Goal: Task Accomplishment & Management: Complete application form

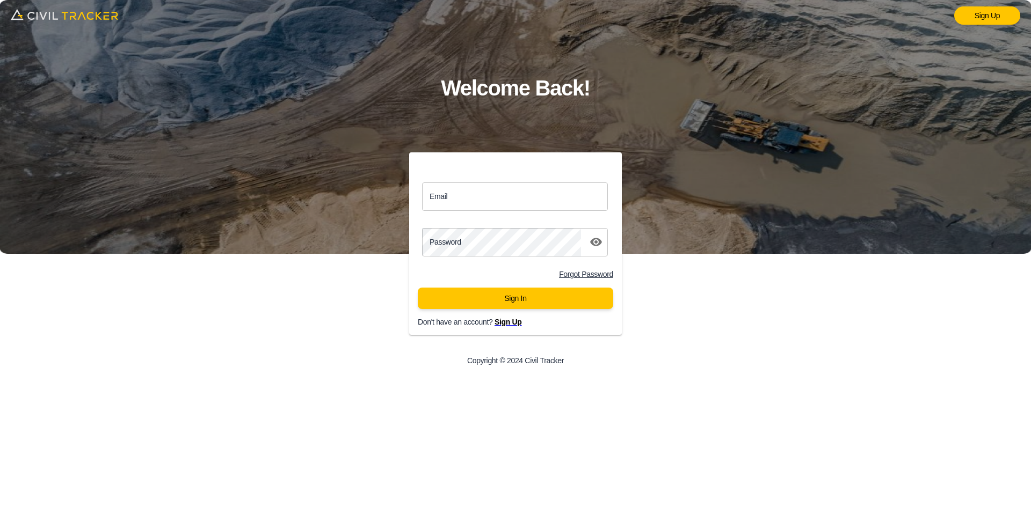
drag, startPoint x: 507, startPoint y: 187, endPoint x: 333, endPoint y: 447, distance: 312.5
click at [507, 187] on input "Email" at bounding box center [515, 197] width 186 height 28
paste input "jason.dewit@graham.ca"
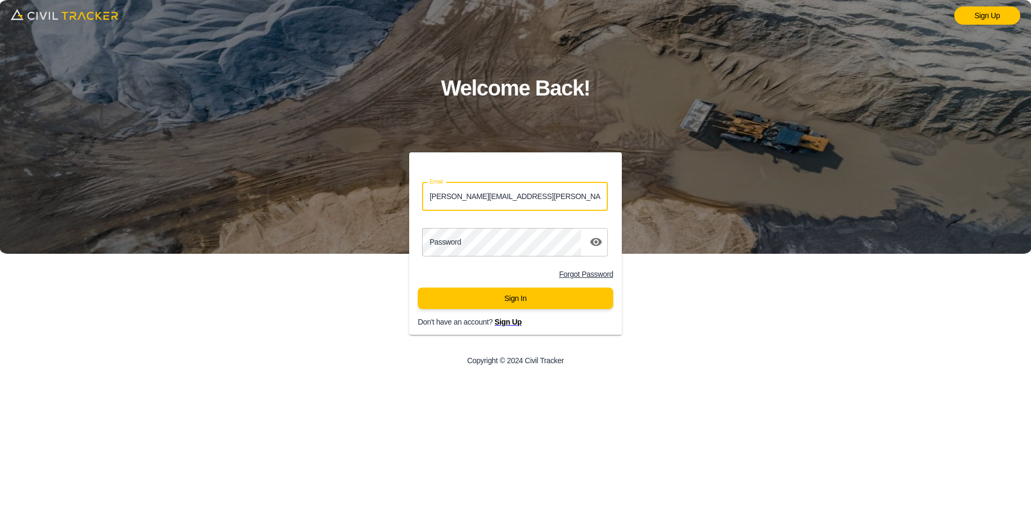
type input "jason.dewit@graham.ca"
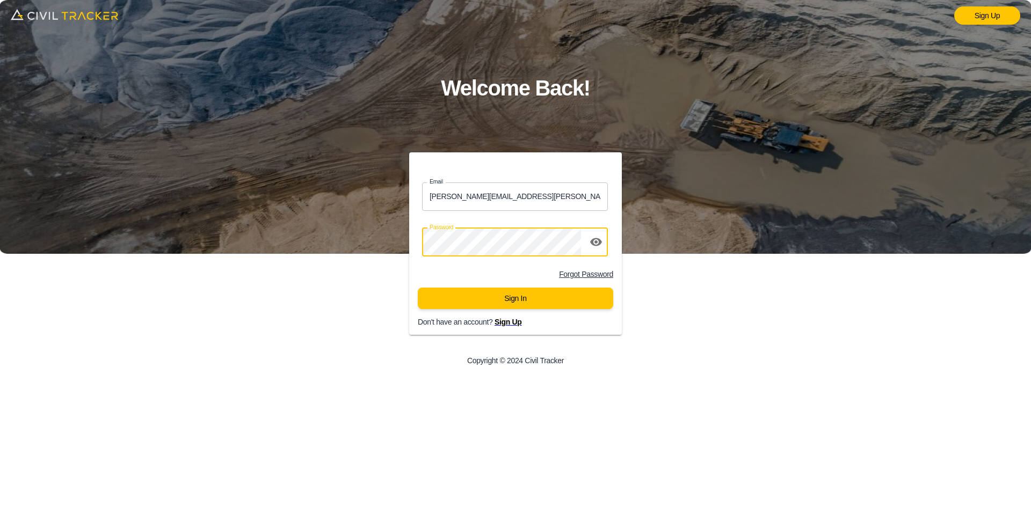
click at [526, 296] on button "Sign In" at bounding box center [515, 298] width 195 height 21
click at [523, 300] on button "Sign In" at bounding box center [515, 298] width 195 height 21
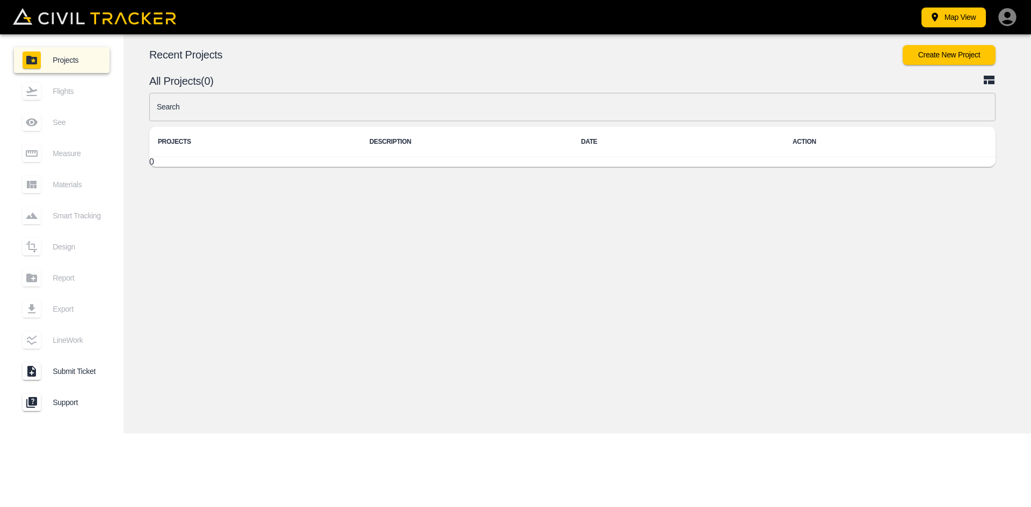
click at [931, 56] on button "Create New Project" at bounding box center [949, 55] width 93 height 20
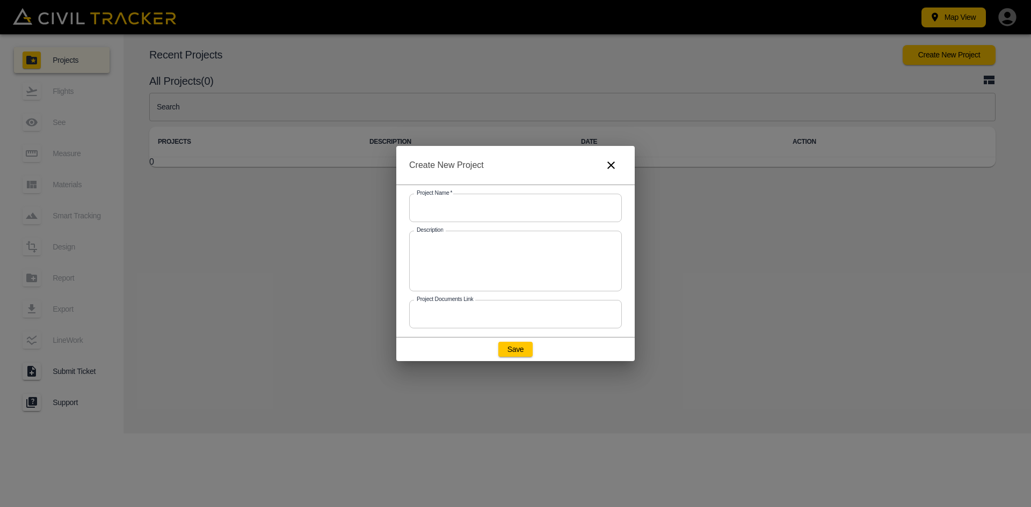
drag, startPoint x: 451, startPoint y: 211, endPoint x: 451, endPoint y: 313, distance: 102.0
click at [451, 211] on input "text" at bounding box center [515, 208] width 213 height 28
click at [516, 202] on input "text" at bounding box center [515, 208] width 213 height 28
paste input "25GC00XX - Airport Trail"
type input "25GC00XX - Airport Trail"
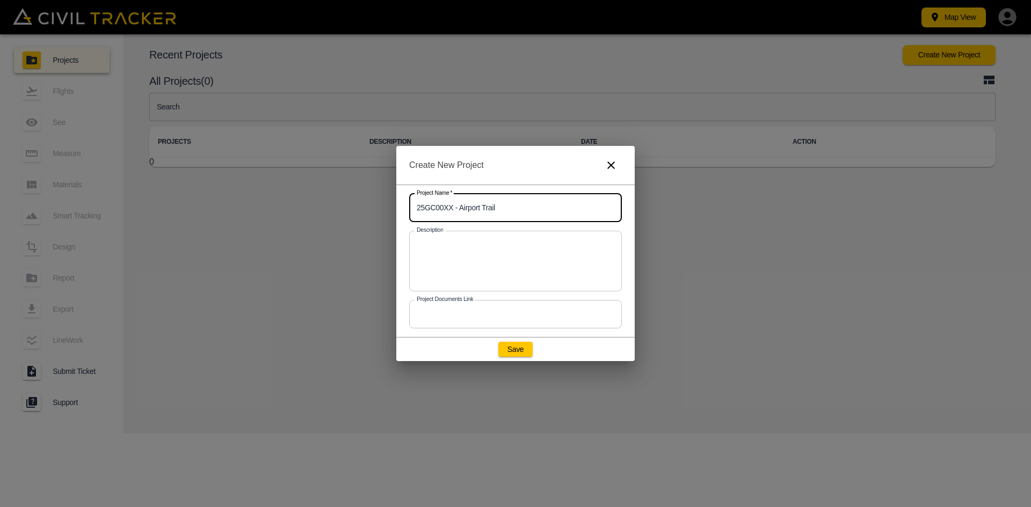
click at [507, 348] on button "Save" at bounding box center [515, 349] width 34 height 15
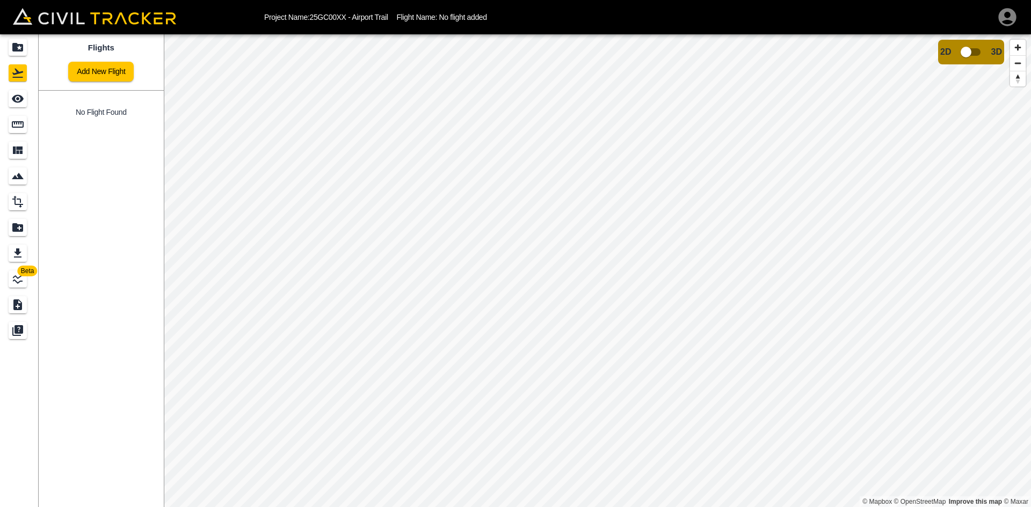
click at [113, 67] on link "Add New Flight" at bounding box center [101, 72] width 66 height 20
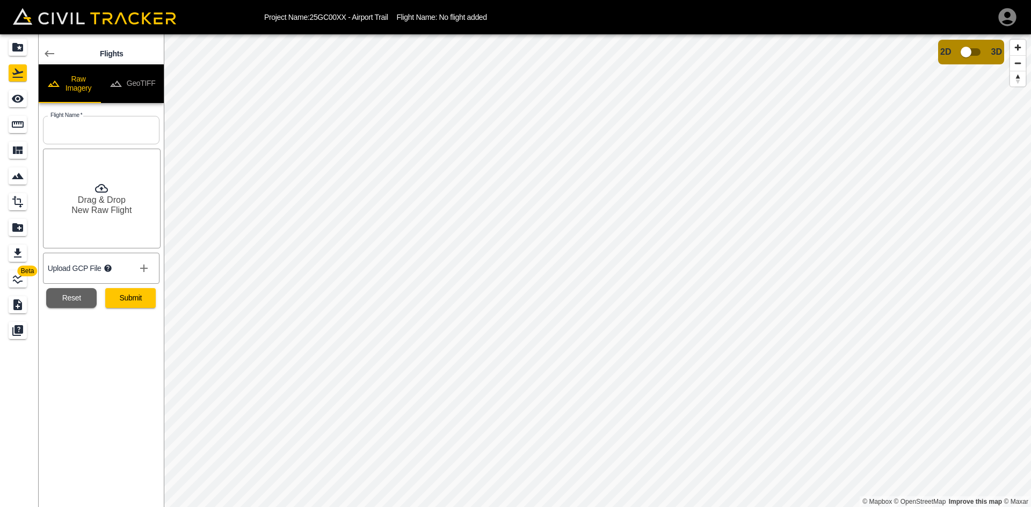
click at [137, 77] on button "GeoTIFF" at bounding box center [132, 83] width 63 height 39
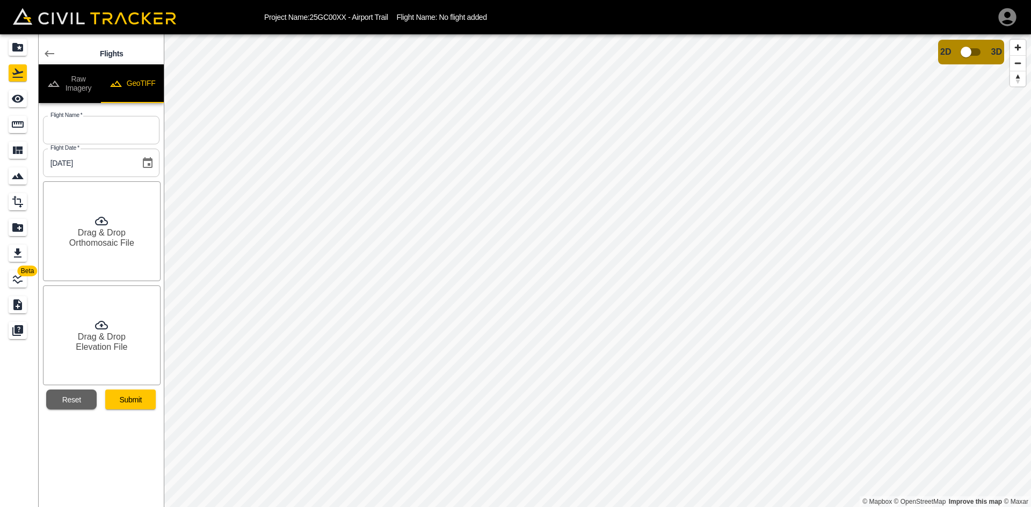
click at [137, 77] on button "GeoTIFF" at bounding box center [132, 83] width 63 height 39
click at [79, 134] on input "text" at bounding box center [101, 130] width 117 height 28
paste input "26 June 2025"
type input "26 June 2025"
click at [121, 235] on h6 "Drag & Drop" at bounding box center [102, 233] width 48 height 10
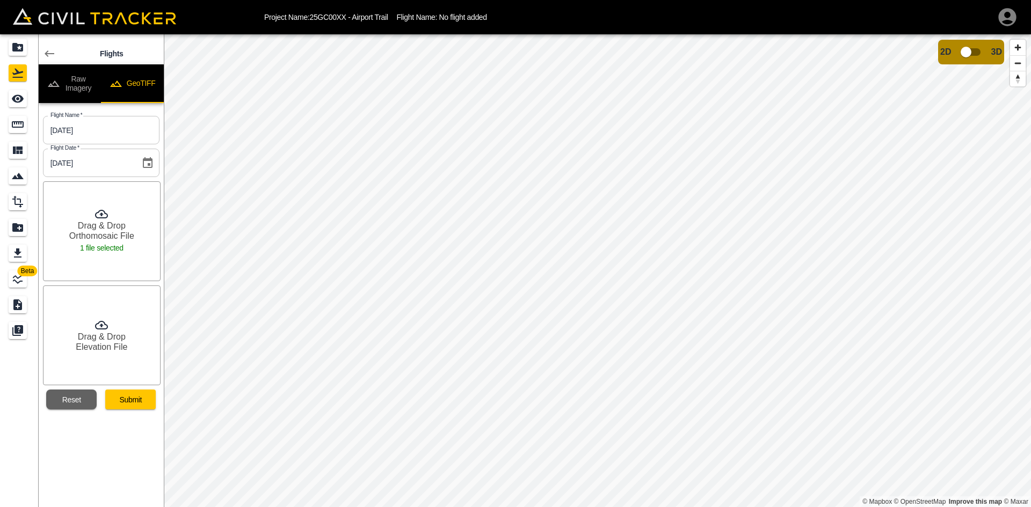
click at [98, 336] on h6 "Drag & Drop" at bounding box center [102, 337] width 48 height 10
click at [136, 397] on button "Submit" at bounding box center [130, 400] width 50 height 20
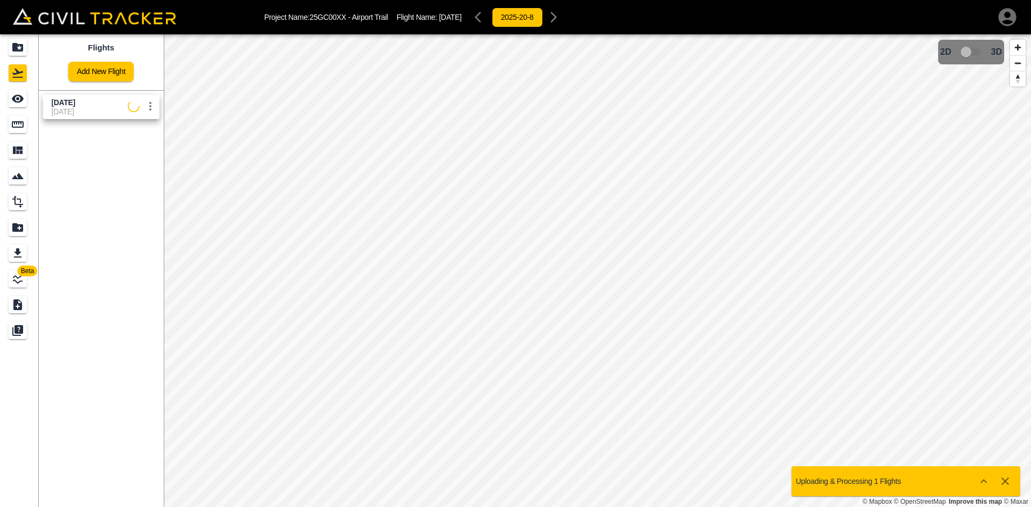
click at [999, 17] on icon "button" at bounding box center [1007, 17] width 18 height 18
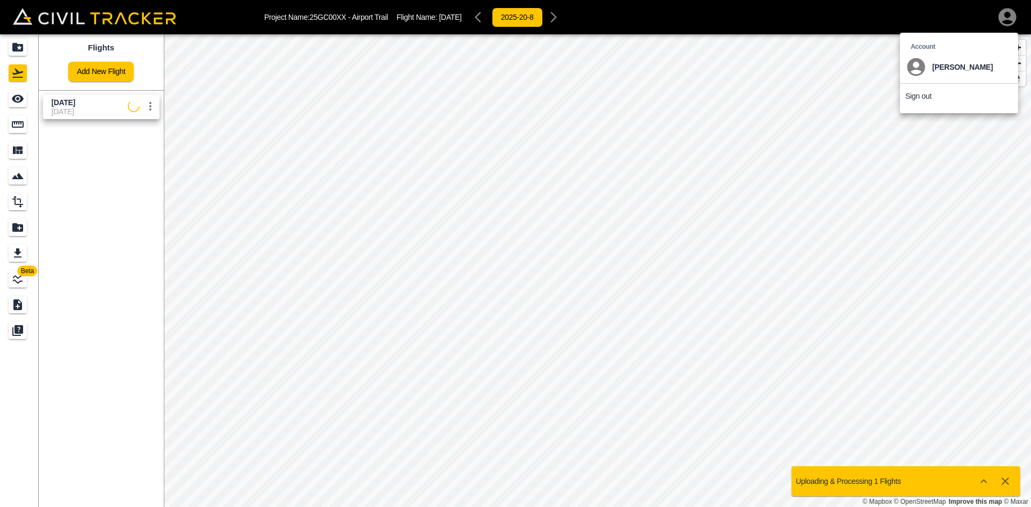
click at [911, 98] on p "Sign out" at bounding box center [918, 96] width 26 height 9
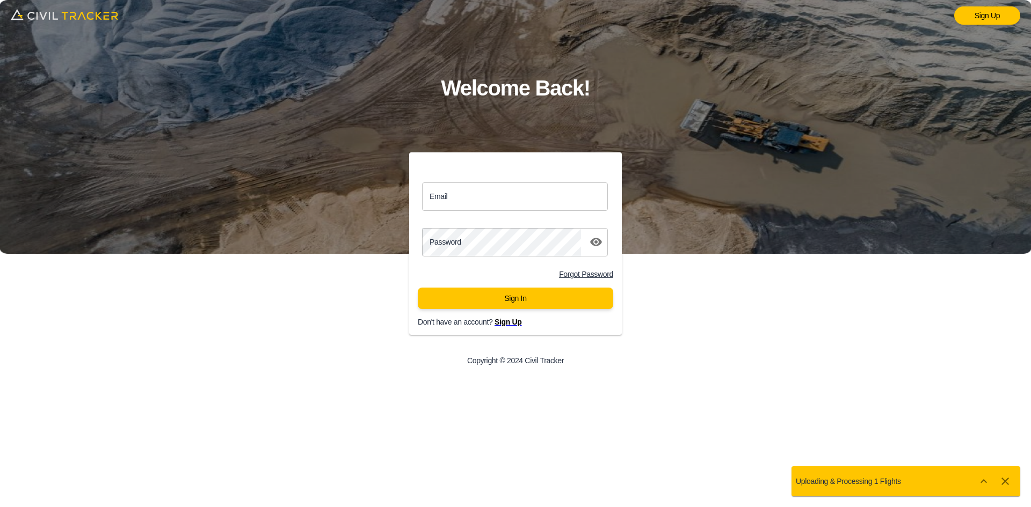
click at [533, 199] on input "Email" at bounding box center [515, 197] width 186 height 28
click at [542, 207] on input "Email" at bounding box center [515, 197] width 186 height 28
paste input "justin.grenier@graham.ca"
type input "justin.grenier@graham.ca"
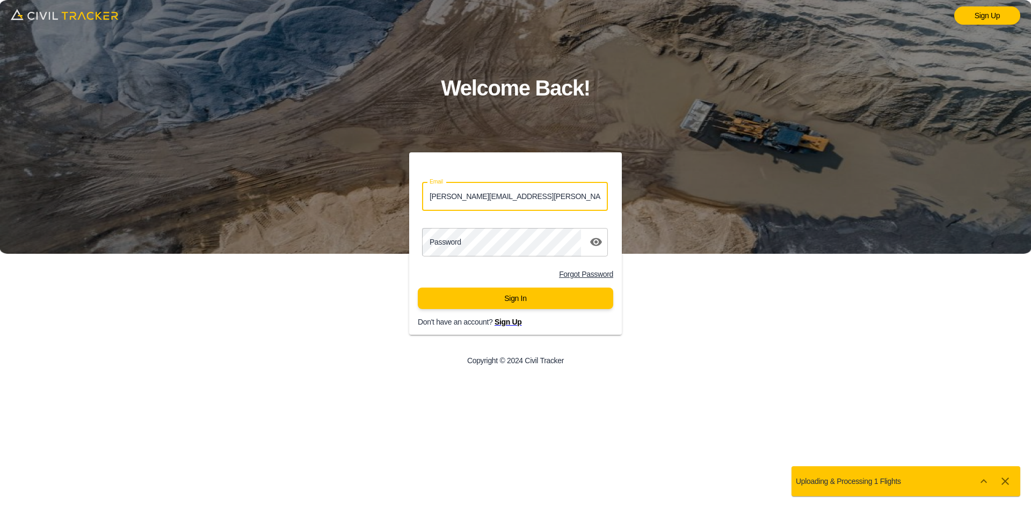
drag, startPoint x: 535, startPoint y: 201, endPoint x: 341, endPoint y: 204, distance: 194.4
click at [335, 200] on div "Email justin.grenier@graham.ca Email Password password Forgot Password Sign In …" at bounding box center [515, 265] width 412 height 224
drag, startPoint x: 453, startPoint y: 186, endPoint x: 460, endPoint y: 200, distance: 16.1
click at [453, 186] on input "Email" at bounding box center [515, 197] width 186 height 28
click at [460, 200] on input "Email" at bounding box center [515, 197] width 186 height 28
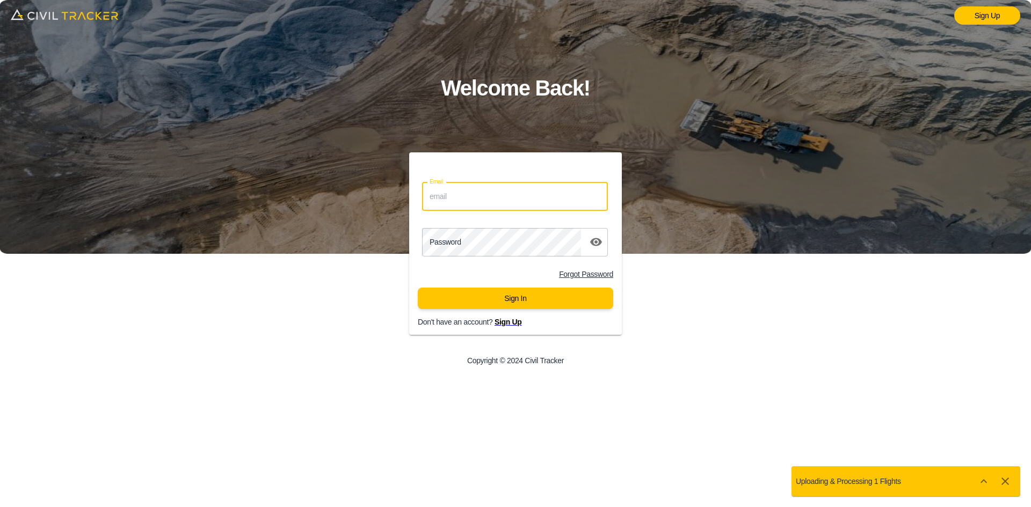
paste input "jason.dewit@graham.ca"
type input "jason.dewit@graham.ca"
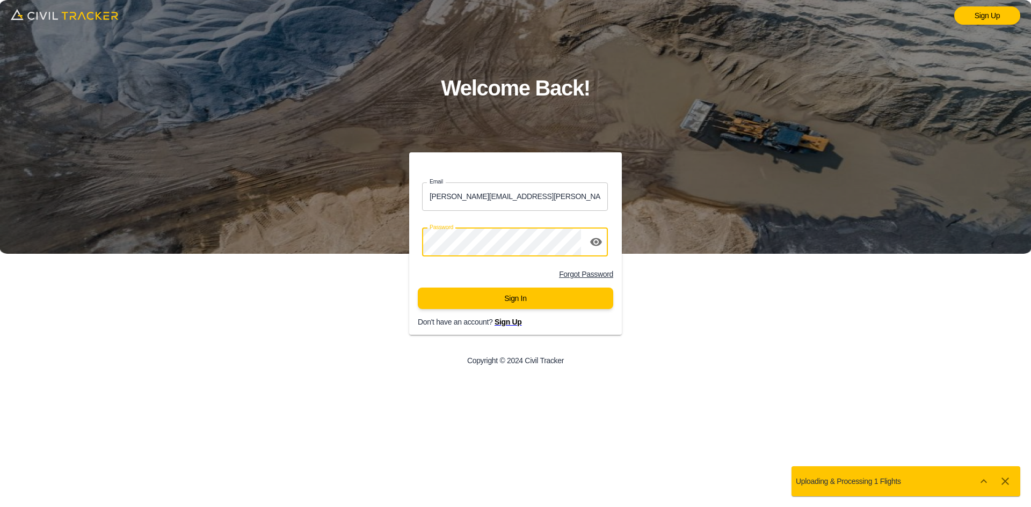
click at [539, 300] on button "Sign In" at bounding box center [515, 298] width 195 height 21
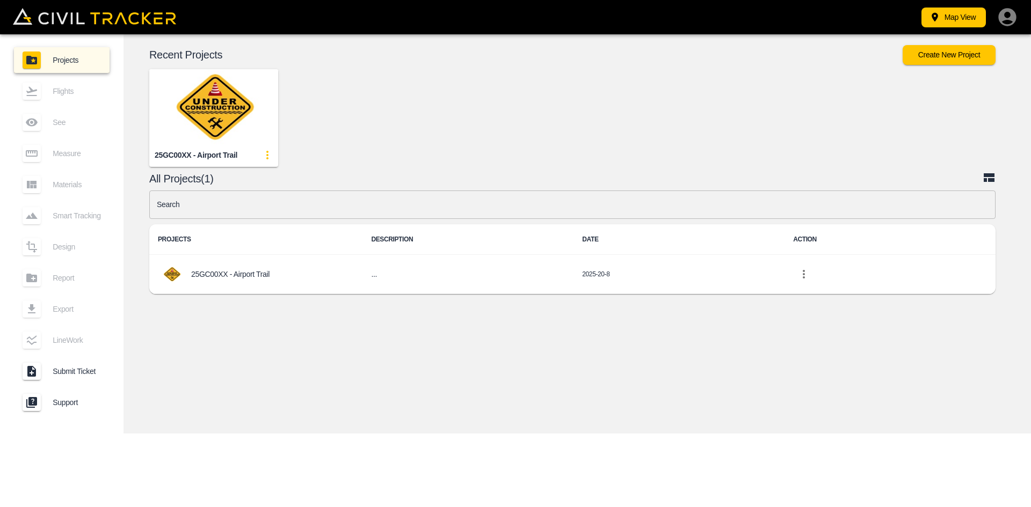
click at [228, 133] on img "button" at bounding box center [213, 106] width 129 height 75
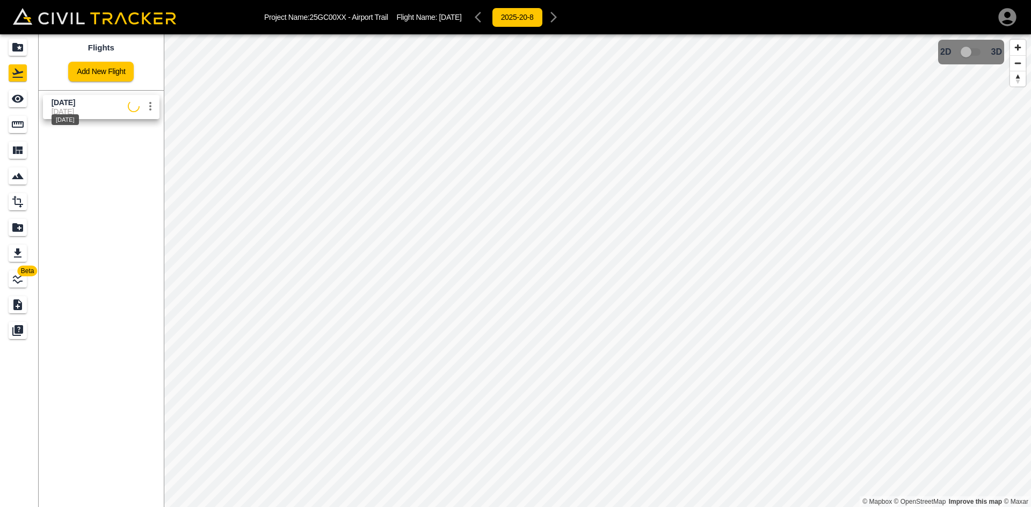
click at [75, 99] on span "[DATE]" at bounding box center [64, 102] width 24 height 9
click at [25, 102] on div "See" at bounding box center [18, 98] width 18 height 17
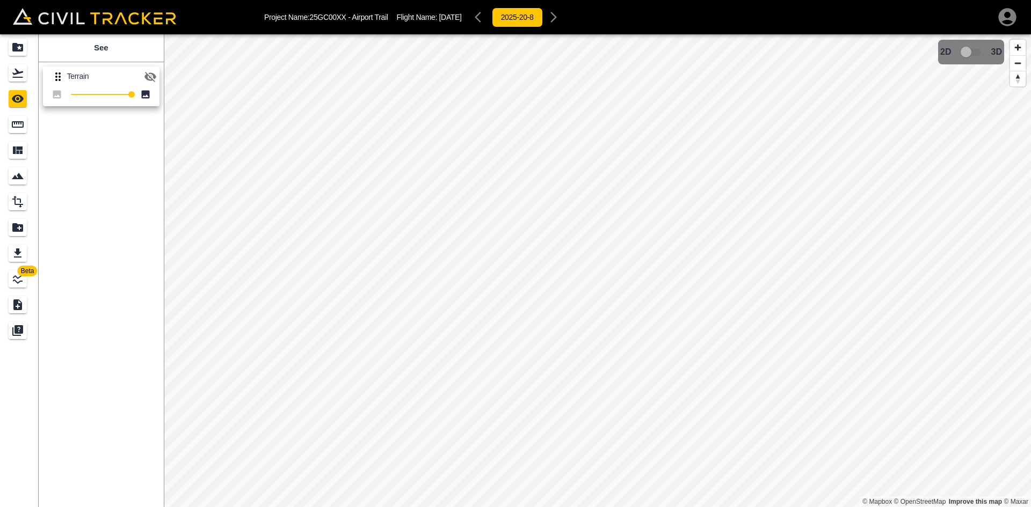
click at [149, 77] on icon "button" at bounding box center [150, 76] width 13 height 13
click at [18, 76] on icon "Flights" at bounding box center [17, 73] width 13 height 13
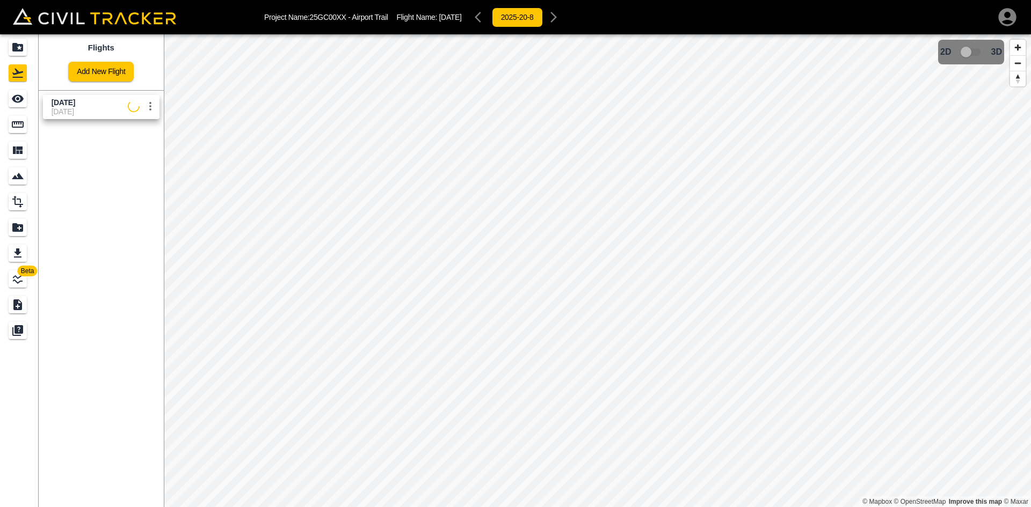
click at [118, 78] on link "Add New Flight" at bounding box center [101, 72] width 66 height 20
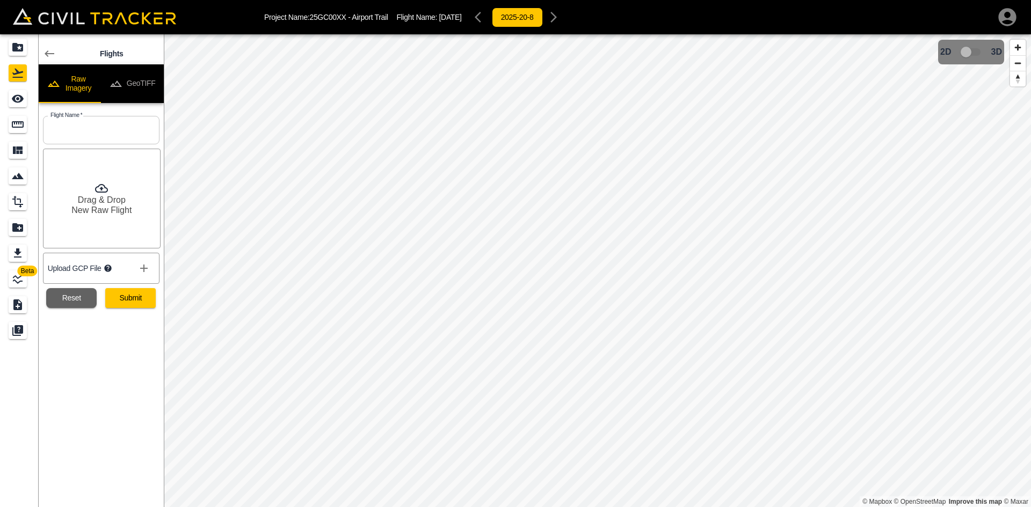
click at [146, 90] on button "GeoTIFF" at bounding box center [132, 83] width 63 height 39
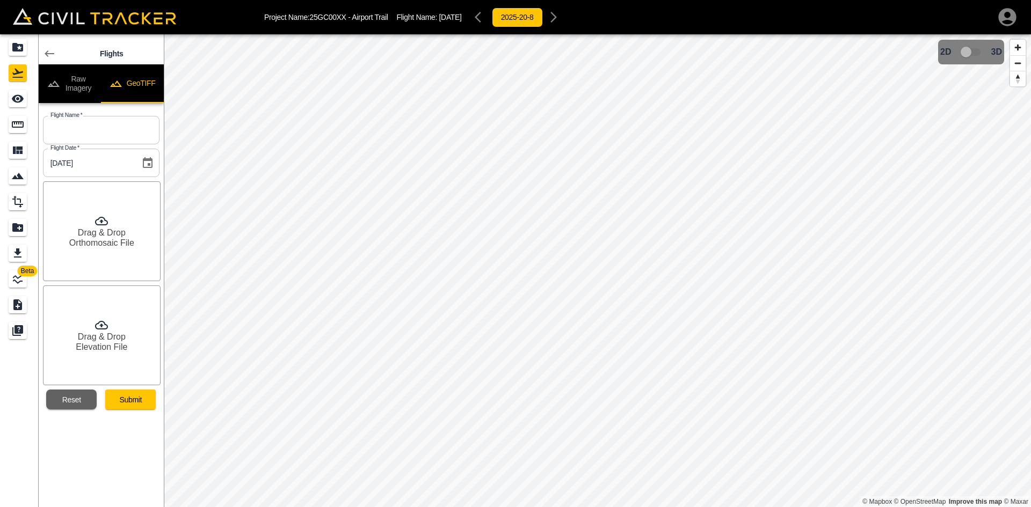
click at [101, 64] on button "GeoTIFF" at bounding box center [132, 83] width 63 height 39
click at [75, 134] on input "text" at bounding box center [101, 130] width 117 height 28
type input "[DATE]"
click at [110, 227] on div "Drag & Drop Orthomosaic File" at bounding box center [102, 232] width 118 height 100
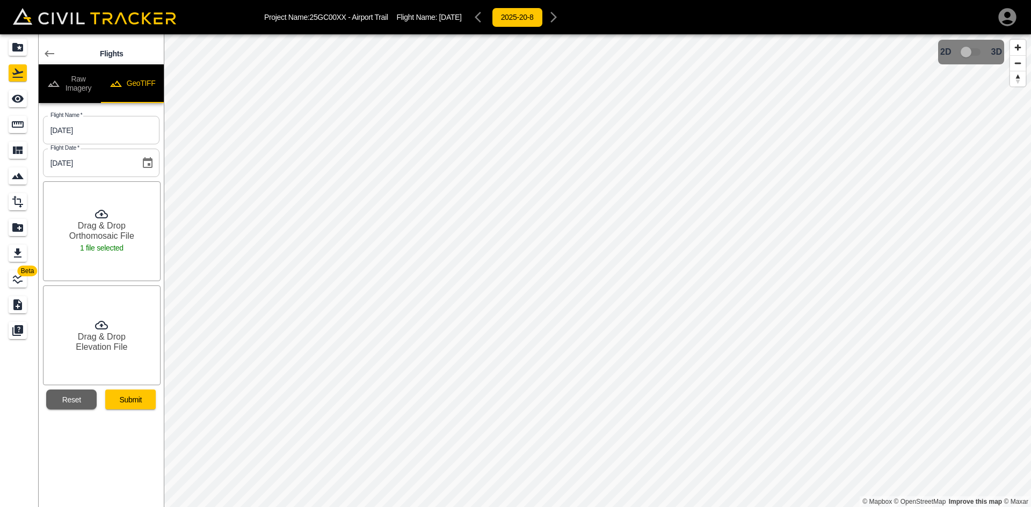
click at [100, 348] on h6 "Elevation File" at bounding box center [102, 347] width 52 height 10
click at [147, 402] on button "Submit" at bounding box center [130, 400] width 50 height 20
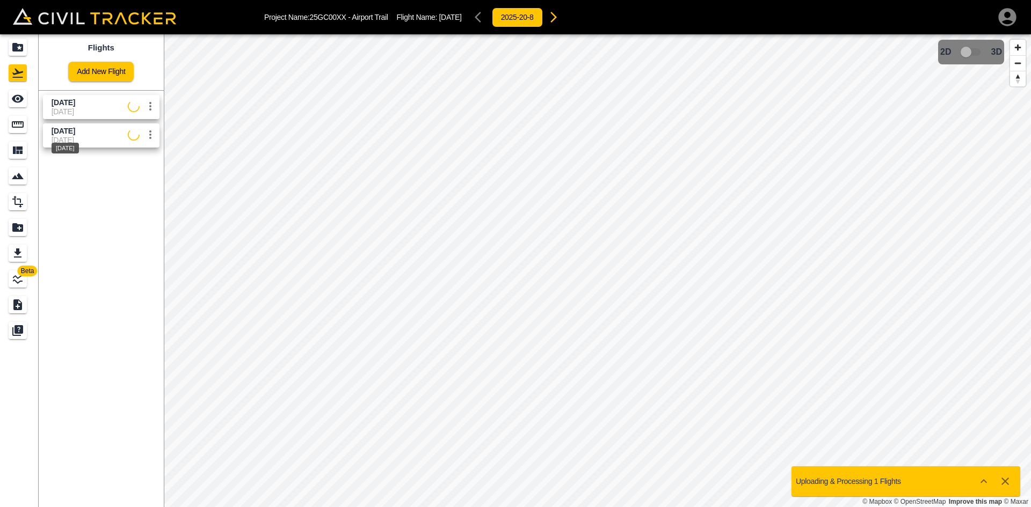
click at [79, 142] on div "[DATE]" at bounding box center [65, 144] width 30 height 19
click at [11, 97] on div "See" at bounding box center [18, 98] width 18 height 17
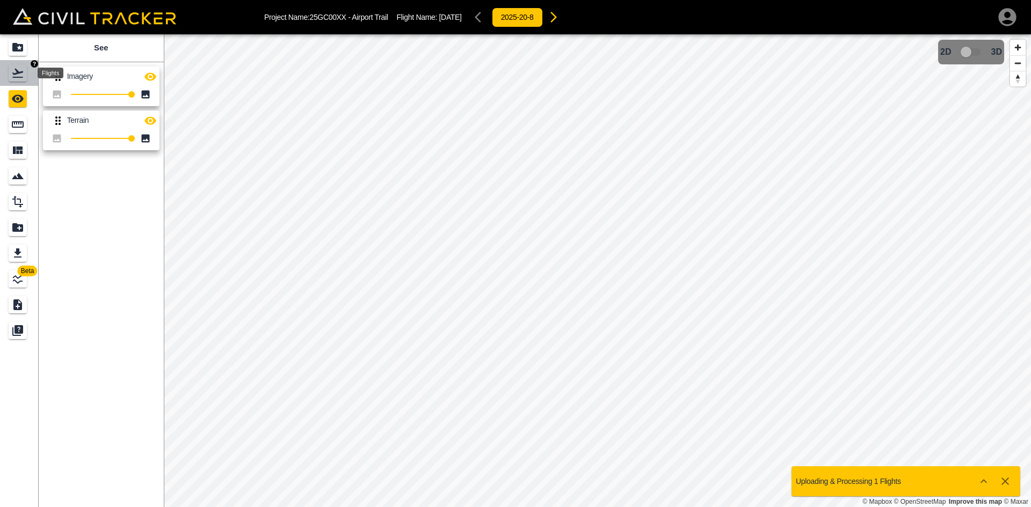
click at [18, 72] on icon "Flights" at bounding box center [17, 73] width 11 height 9
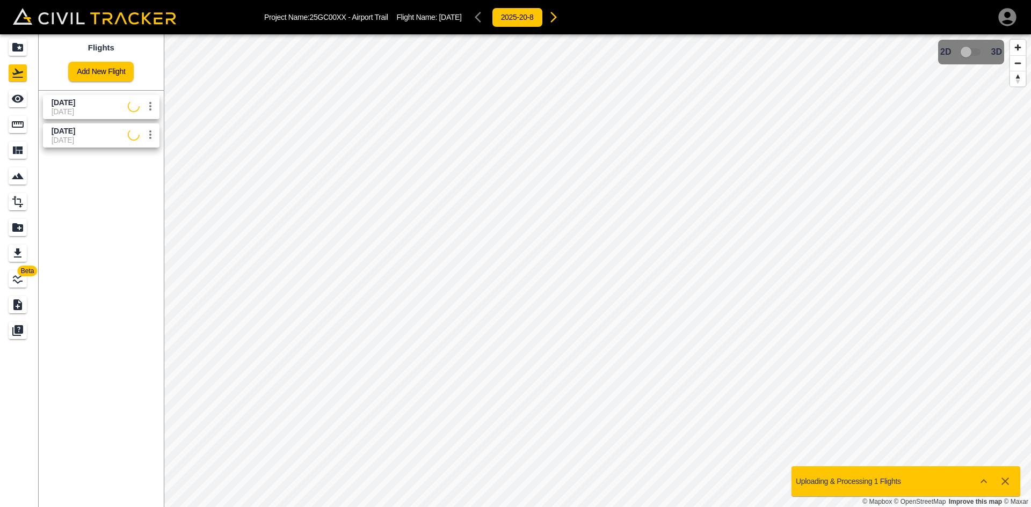
drag, startPoint x: 72, startPoint y: 111, endPoint x: 29, endPoint y: 105, distance: 43.9
click at [70, 111] on span "[DATE]" at bounding box center [90, 111] width 76 height 9
click at [26, 101] on div "See" at bounding box center [18, 98] width 18 height 17
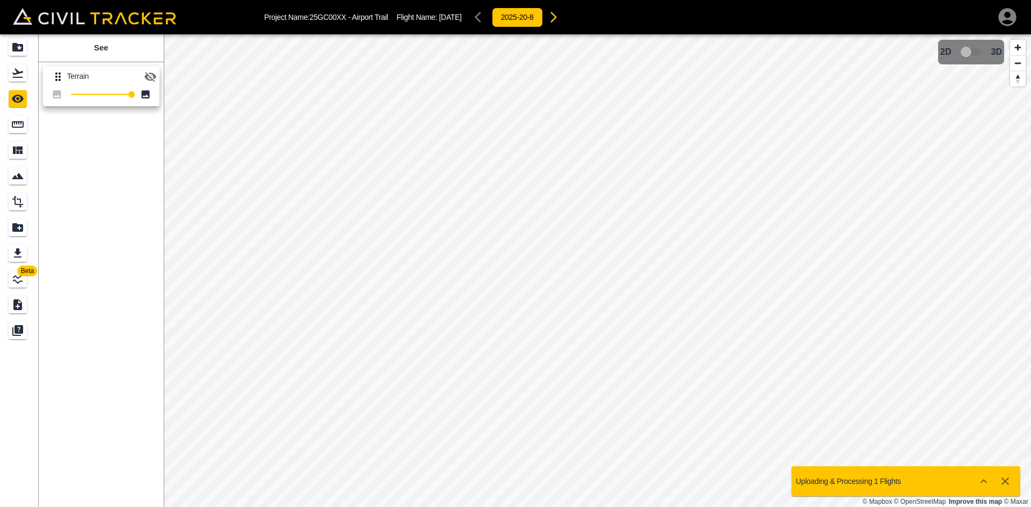
click at [151, 76] on icon "button" at bounding box center [150, 76] width 13 height 13
click at [23, 80] on div "Flights" at bounding box center [18, 72] width 18 height 17
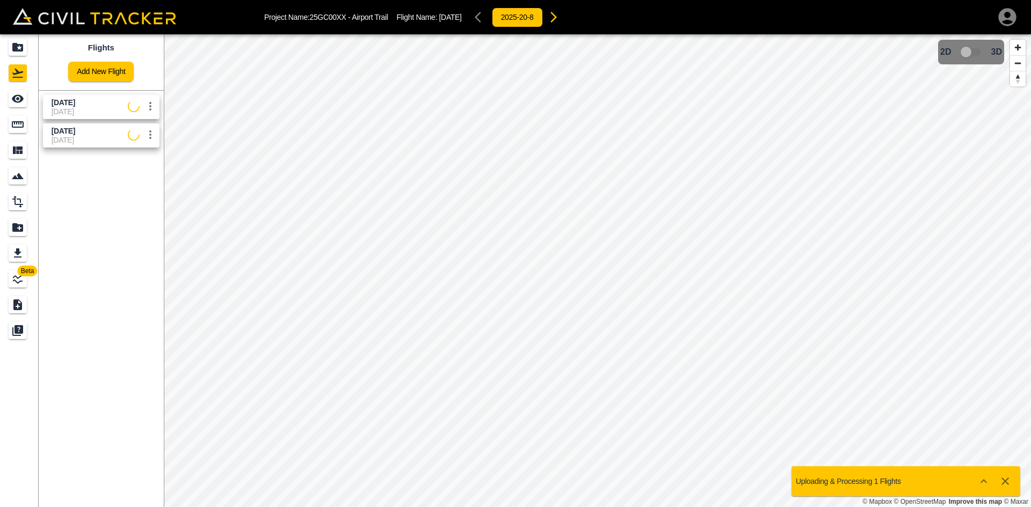
click at [93, 110] on span "[DATE]" at bounding box center [90, 111] width 76 height 9
drag, startPoint x: 53, startPoint y: 139, endPoint x: 23, endPoint y: 112, distance: 40.3
click at [53, 139] on span "[DATE]" at bounding box center [90, 140] width 76 height 9
click at [21, 106] on div "See" at bounding box center [18, 98] width 18 height 17
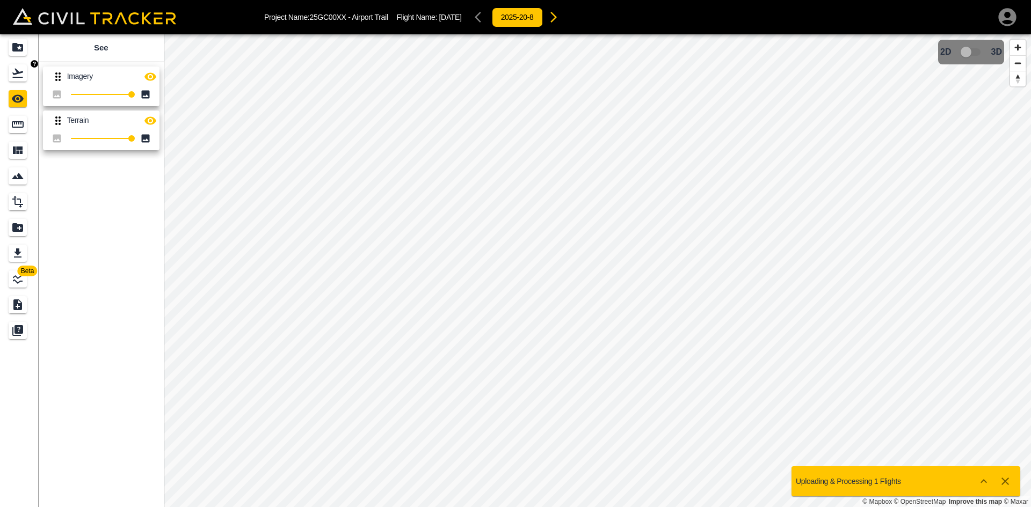
click at [26, 79] on div "Flights" at bounding box center [18, 72] width 18 height 17
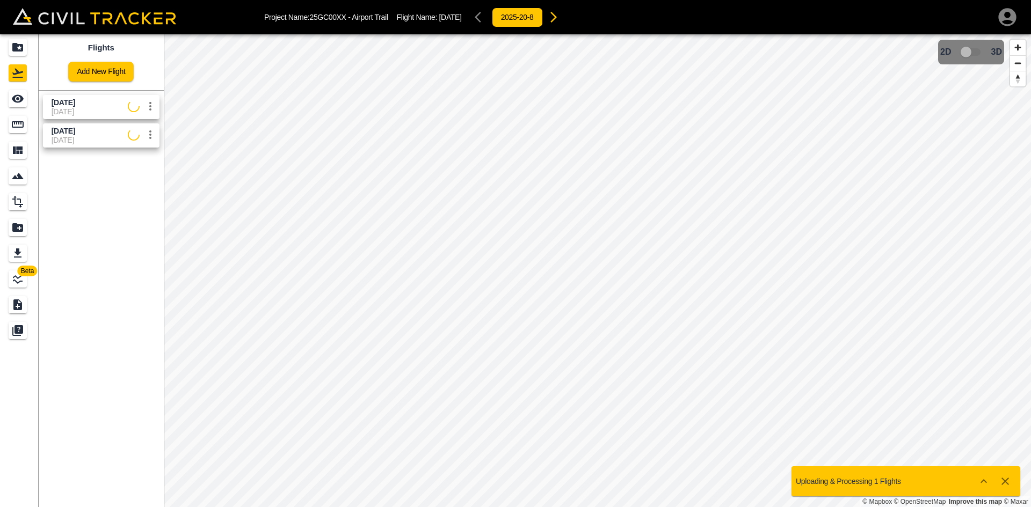
click at [78, 112] on span "[DATE]" at bounding box center [90, 111] width 76 height 9
click at [23, 103] on icon "See" at bounding box center [17, 98] width 13 height 13
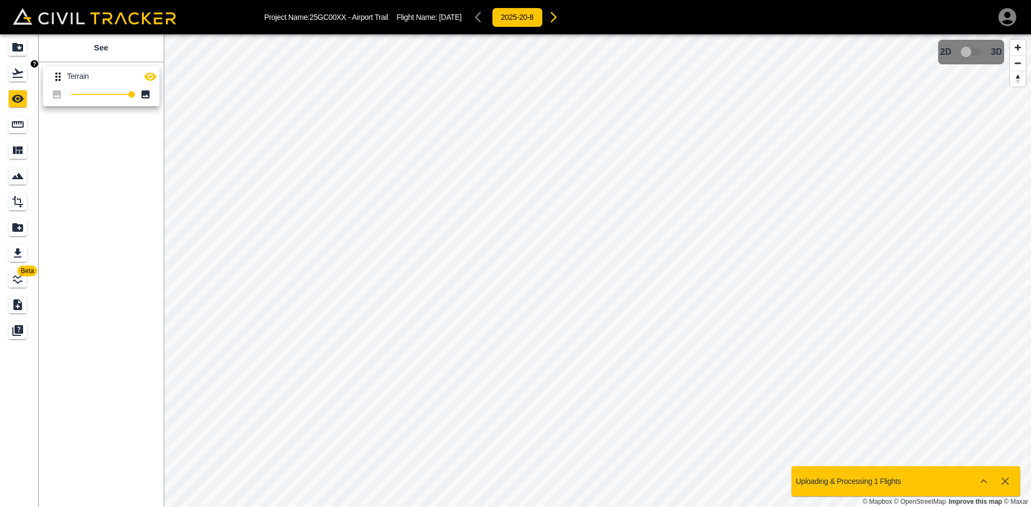
click at [21, 73] on icon "Flights" at bounding box center [17, 73] width 11 height 9
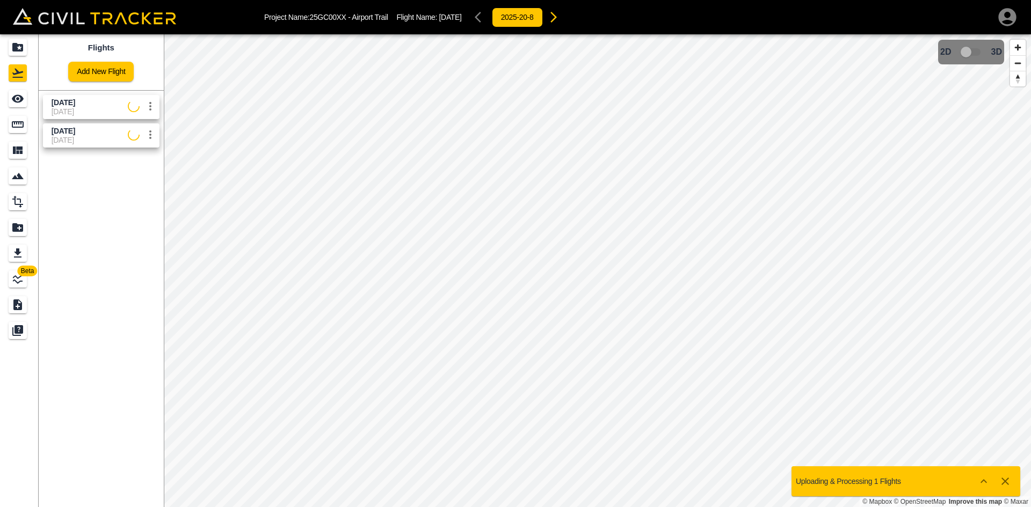
click at [75, 103] on span "[DATE]" at bounding box center [64, 102] width 24 height 9
click at [24, 102] on icon "See" at bounding box center [17, 98] width 13 height 13
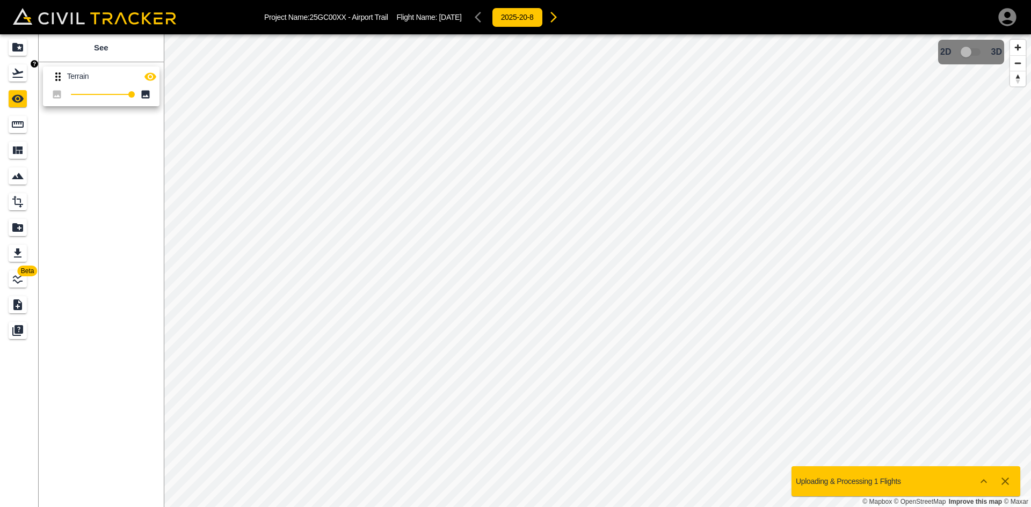
click at [9, 70] on div "Flights" at bounding box center [18, 72] width 18 height 17
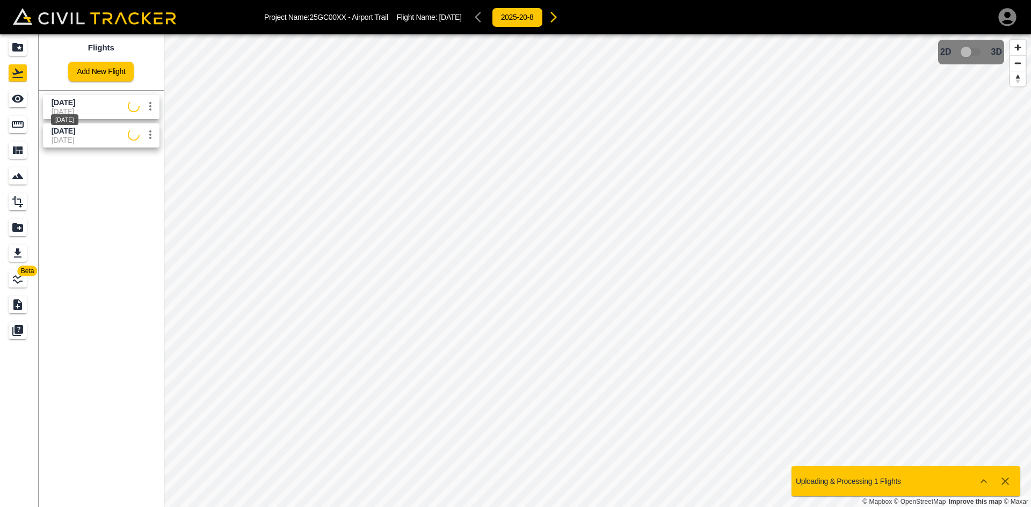
click at [75, 101] on span "[DATE]" at bounding box center [64, 102] width 24 height 9
click at [19, 100] on icon "See" at bounding box center [17, 98] width 13 height 13
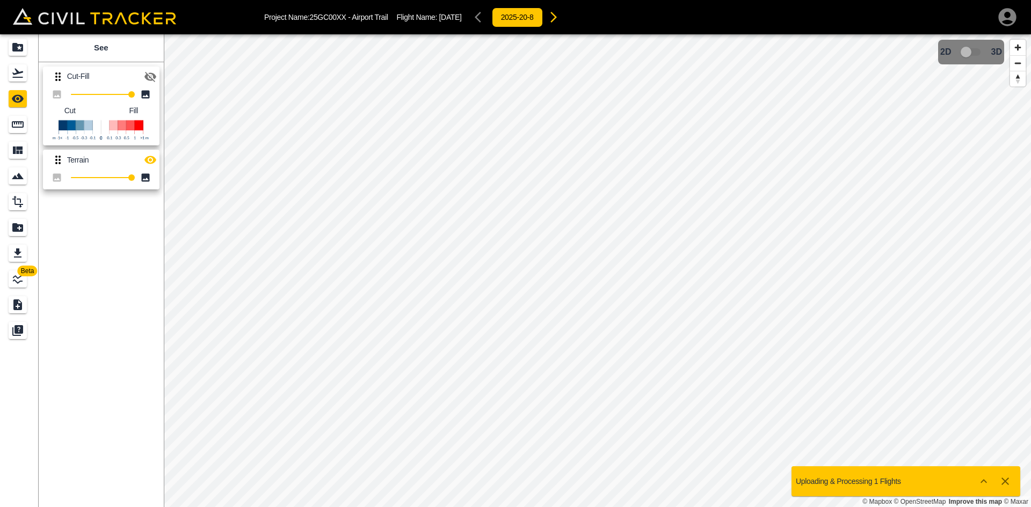
click at [147, 75] on icon "button" at bounding box center [150, 77] width 12 height 10
click at [153, 159] on icon "button" at bounding box center [150, 160] width 13 height 13
drag, startPoint x: 18, startPoint y: 70, endPoint x: 18, endPoint y: 52, distance: 18.3
click at [18, 70] on icon "Flights" at bounding box center [17, 73] width 13 height 13
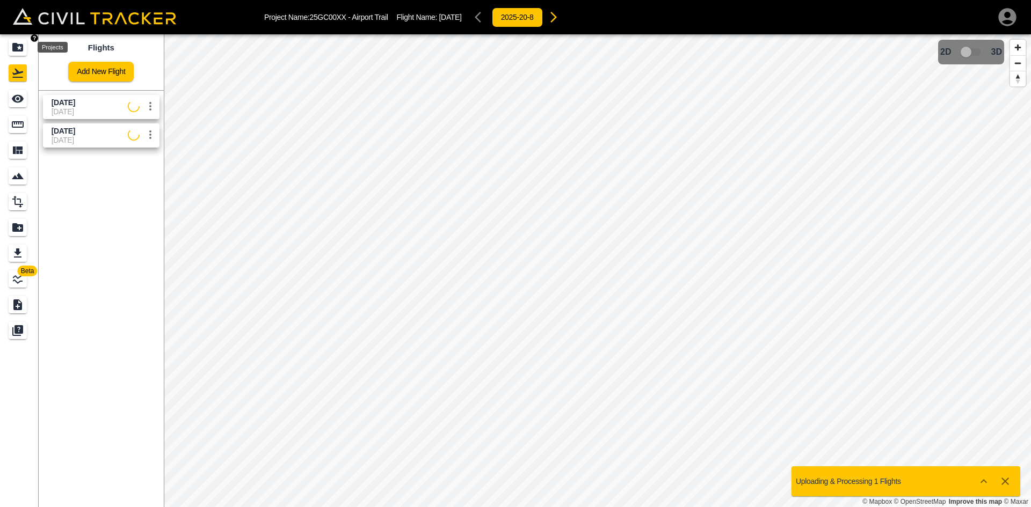
click at [18, 52] on icon "Projects" at bounding box center [17, 47] width 11 height 9
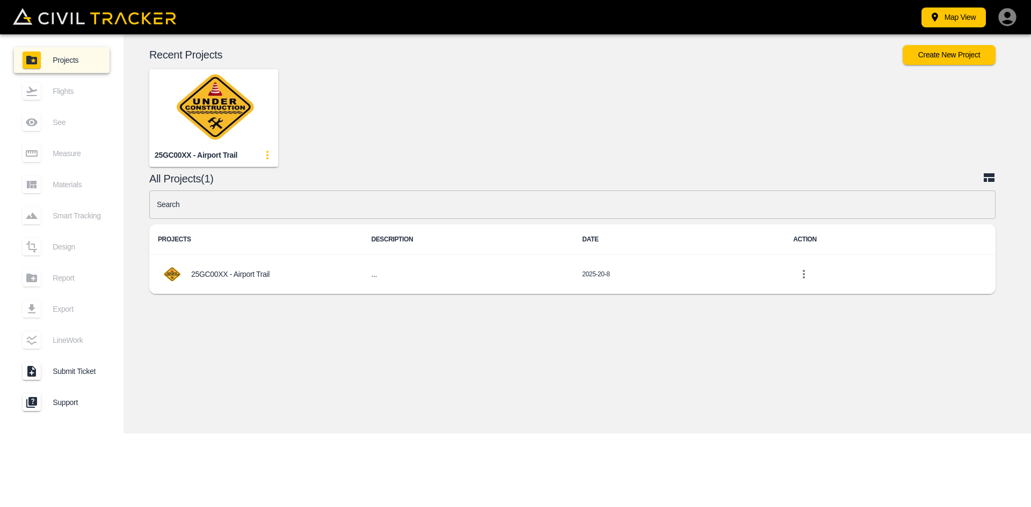
click at [174, 109] on img "button" at bounding box center [213, 106] width 129 height 75
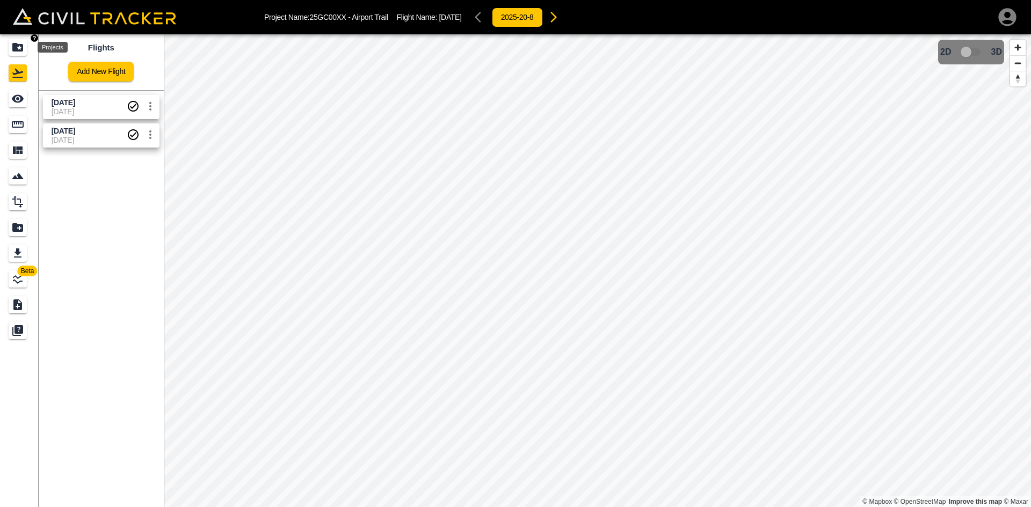
click at [13, 46] on icon "Projects" at bounding box center [17, 47] width 11 height 9
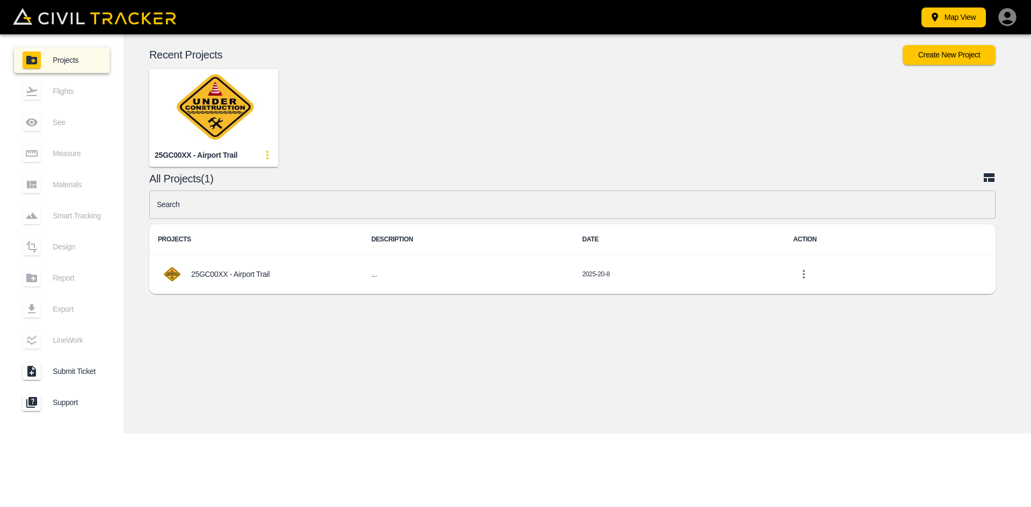
click at [244, 99] on img "button" at bounding box center [213, 106] width 129 height 75
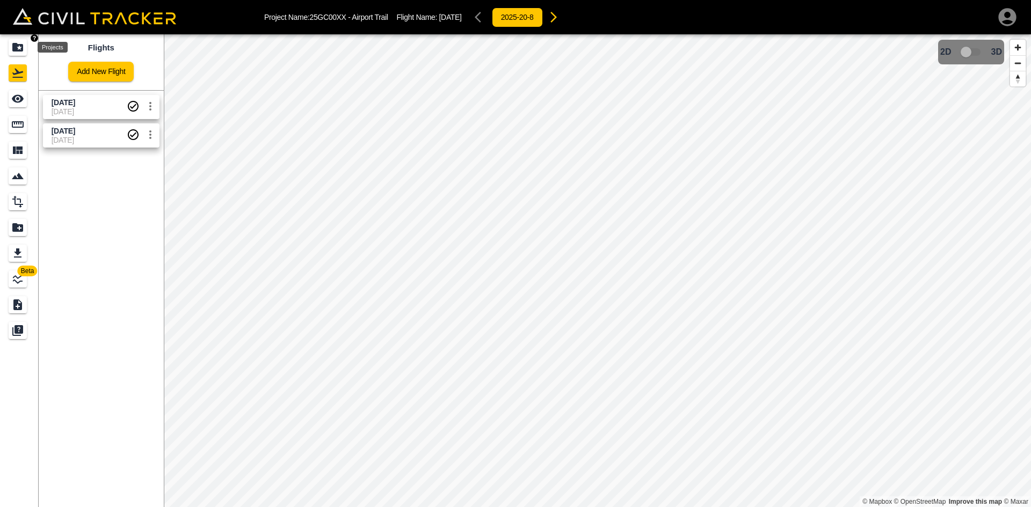
click at [20, 46] on icon "Projects" at bounding box center [17, 47] width 11 height 9
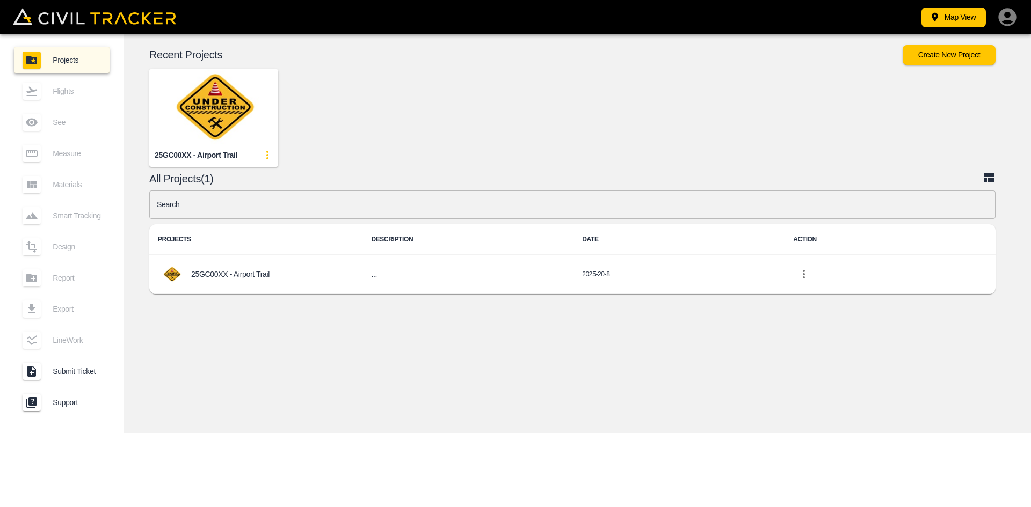
click at [229, 110] on img "button" at bounding box center [213, 106] width 129 height 75
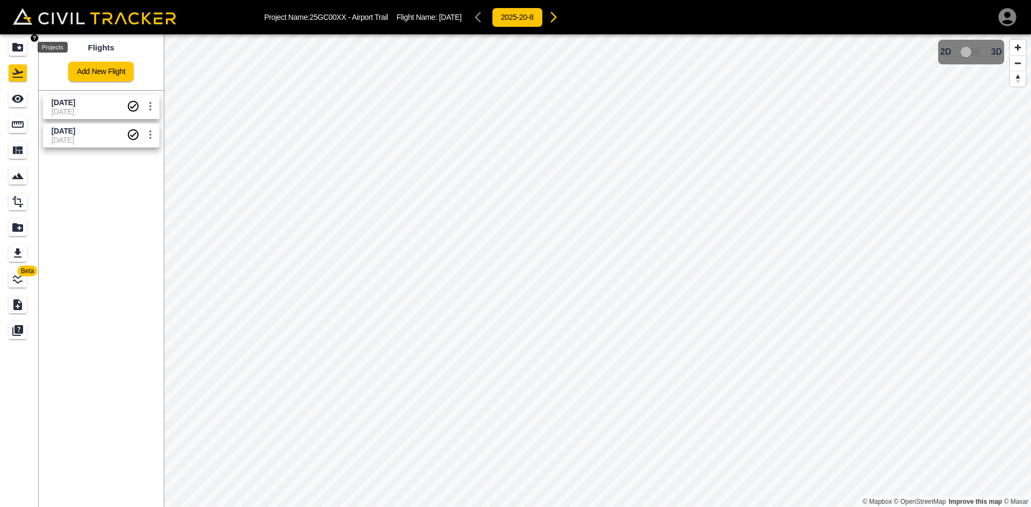
click at [20, 47] on icon "Projects" at bounding box center [17, 47] width 13 height 13
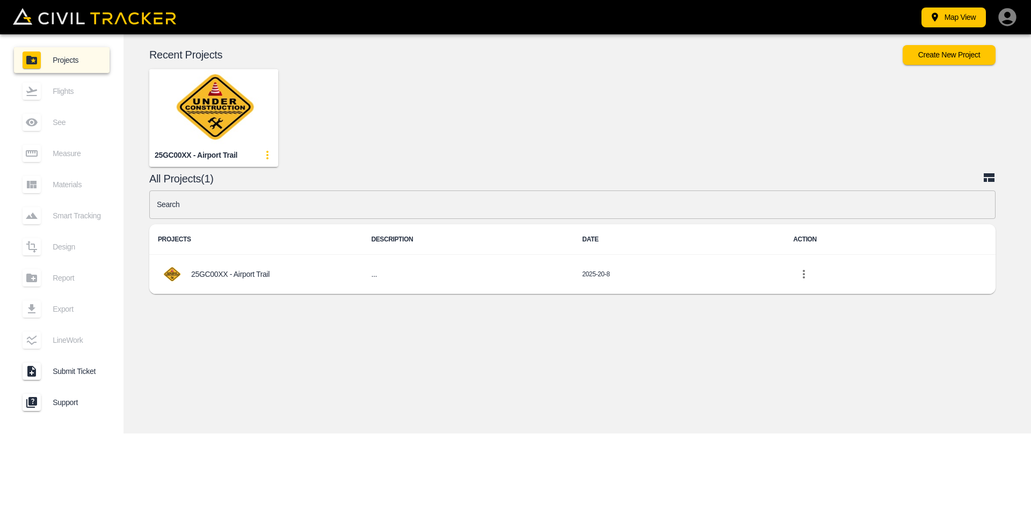
click at [1011, 20] on icon "button" at bounding box center [1007, 17] width 18 height 18
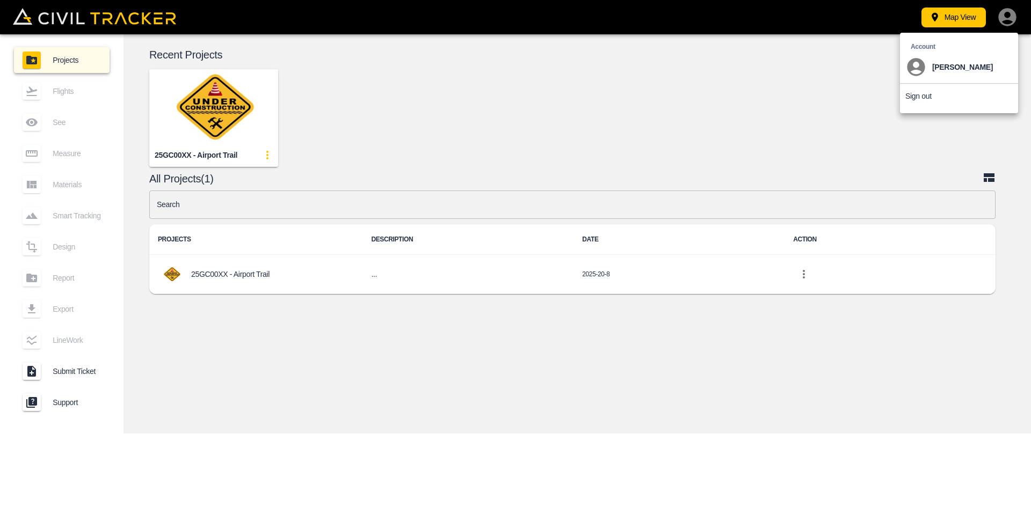
click at [915, 96] on p "Sign out" at bounding box center [918, 96] width 26 height 9
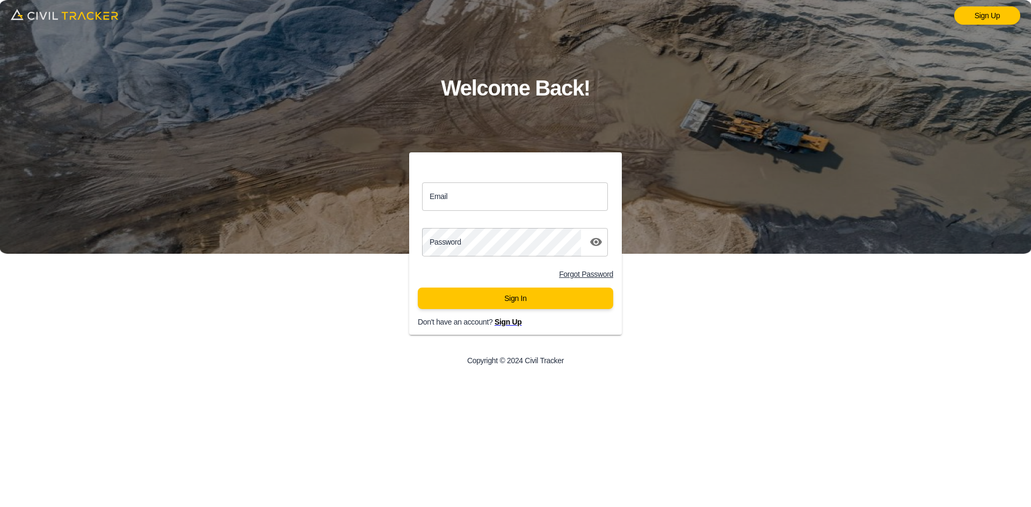
click at [527, 205] on input "Email" at bounding box center [515, 197] width 186 height 28
paste input "justin.grenier@graham.ca"
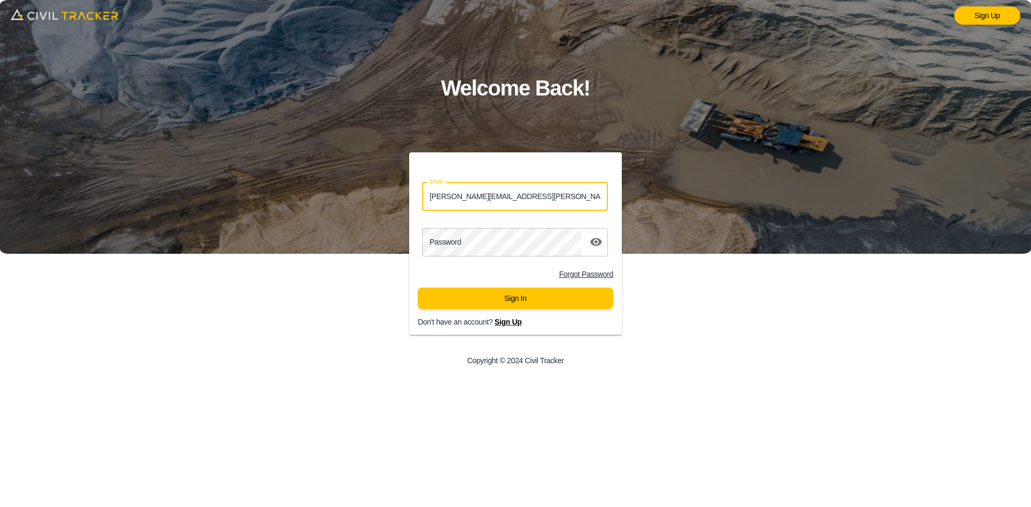
type input "justin.grenier@graham.ca"
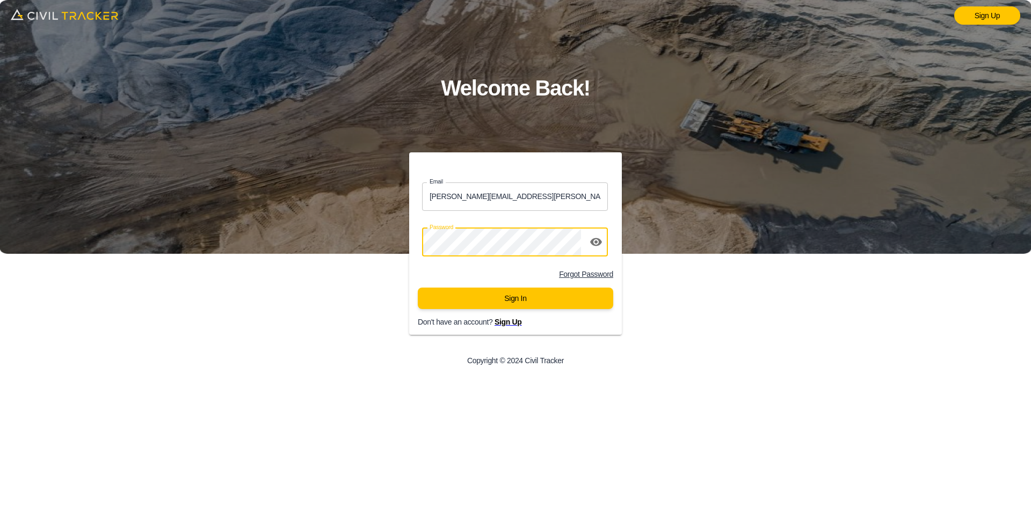
click at [506, 294] on button "Sign In" at bounding box center [515, 298] width 195 height 21
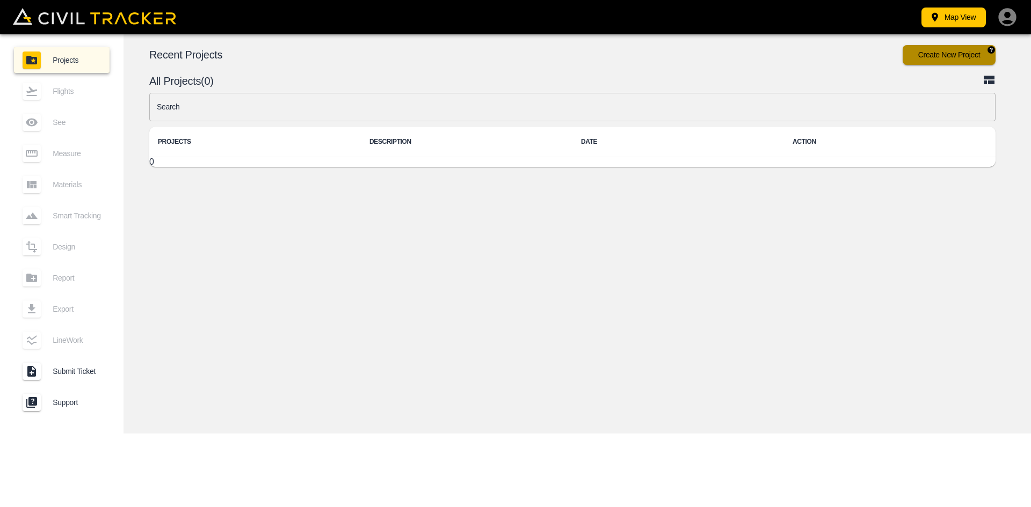
click at [964, 52] on button "Create New Project" at bounding box center [949, 55] width 93 height 20
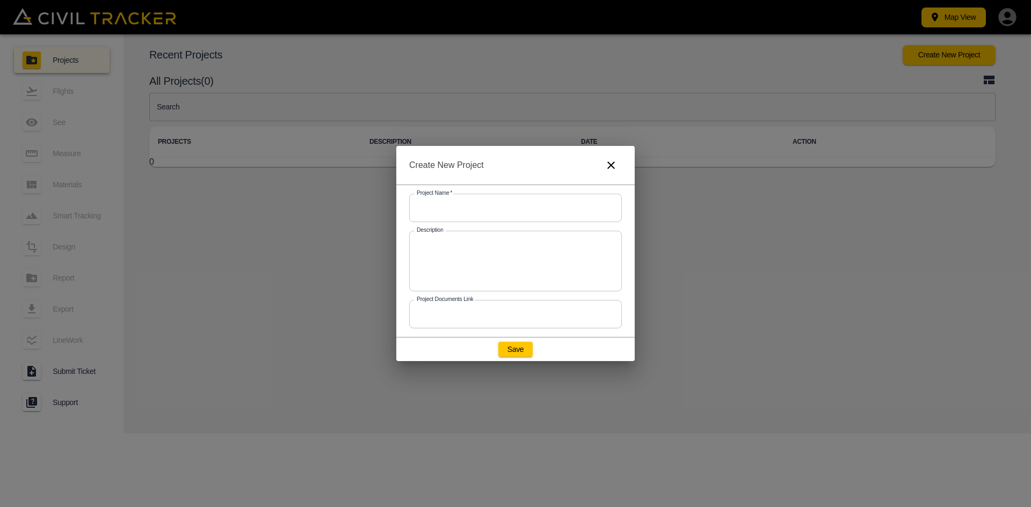
drag, startPoint x: 505, startPoint y: 208, endPoint x: 511, endPoint y: 214, distance: 8.4
click at [505, 208] on input "text" at bounding box center [515, 208] width 213 height 28
paste input "25GC00XX - Airport Trail"
type input "25GC00XX - Airport Trail"
click at [517, 349] on button "Save" at bounding box center [515, 349] width 34 height 15
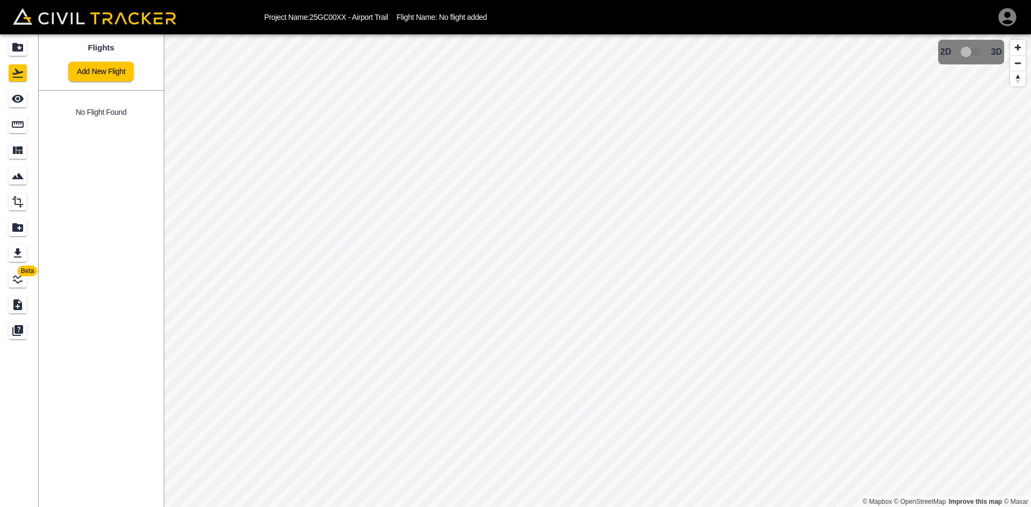
click at [119, 75] on link "Add New Flight" at bounding box center [101, 72] width 66 height 20
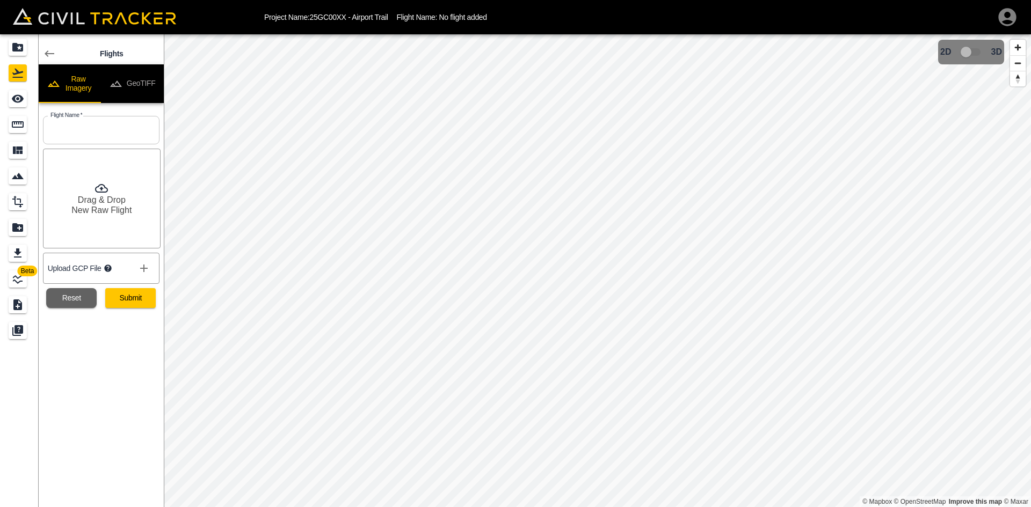
click at [142, 76] on button "GeoTIFF" at bounding box center [132, 83] width 63 height 39
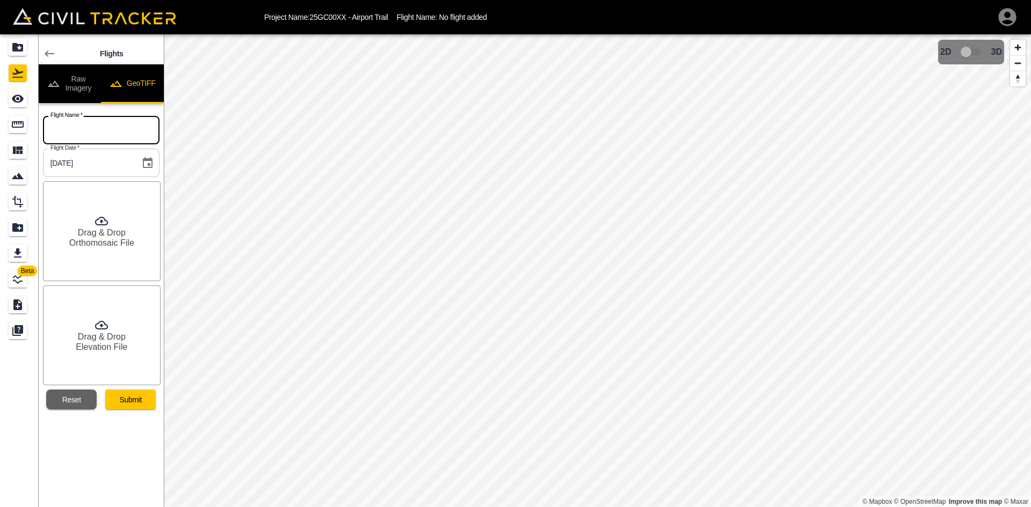
drag, startPoint x: 108, startPoint y: 129, endPoint x: 115, endPoint y: 133, distance: 8.7
click at [108, 129] on input "text" at bounding box center [101, 130] width 117 height 28
paste input "[DATE]"
type input "[DATE]"
click at [92, 212] on div "Drag & Drop Orthomosaic File" at bounding box center [102, 232] width 118 height 100
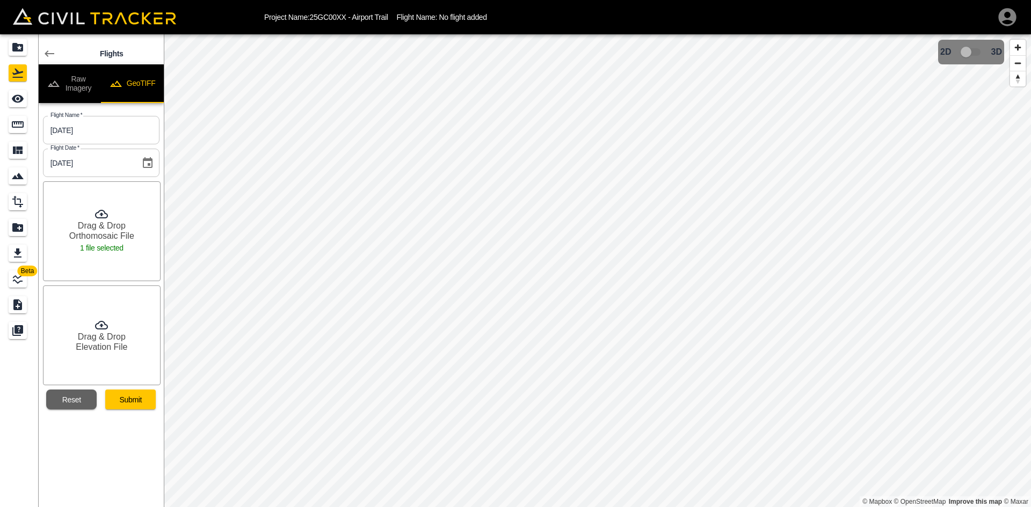
click at [104, 336] on h6 "Drag & Drop" at bounding box center [102, 337] width 48 height 10
click at [133, 395] on button "Submit" at bounding box center [130, 400] width 50 height 20
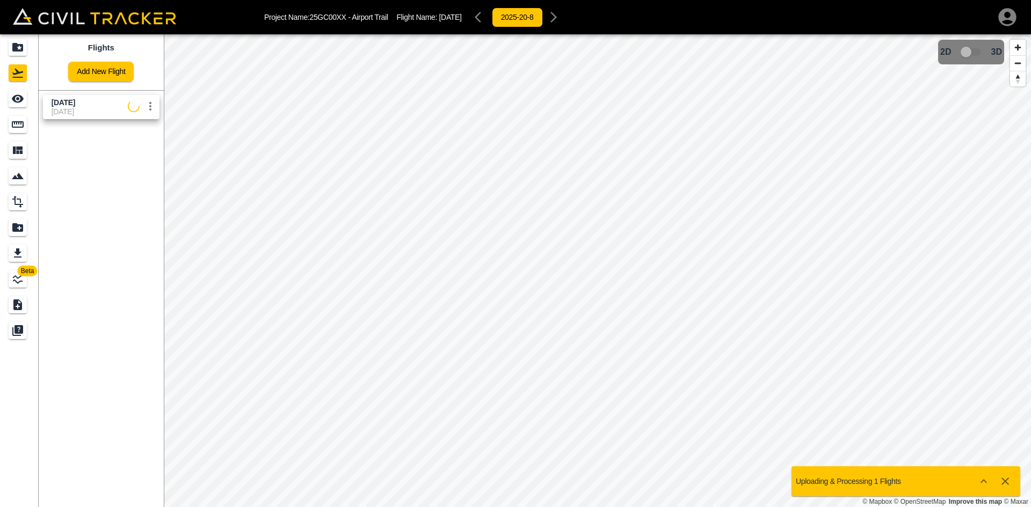
click at [70, 108] on span "[DATE]" at bounding box center [90, 111] width 76 height 9
click at [6, 104] on link at bounding box center [19, 99] width 39 height 26
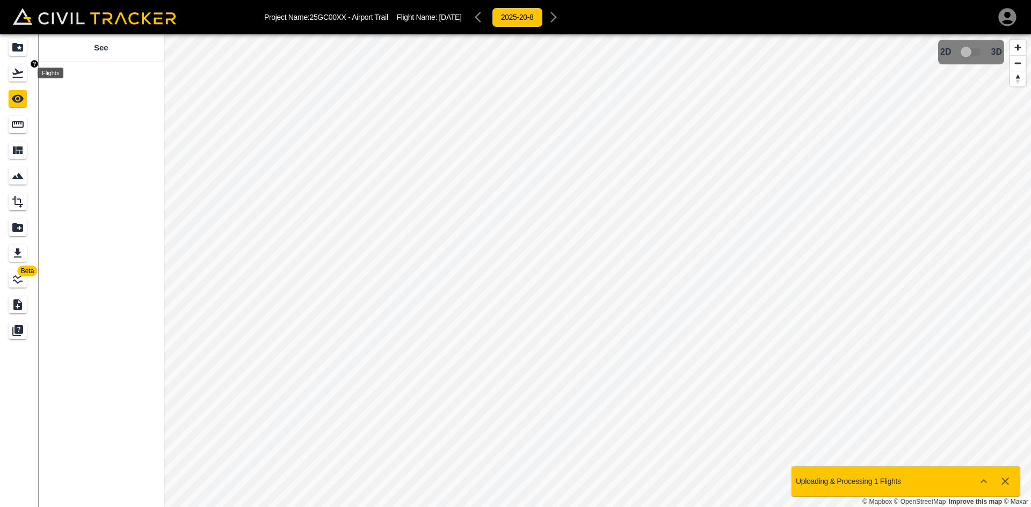
click at [19, 78] on icon "Flights" at bounding box center [17, 73] width 11 height 9
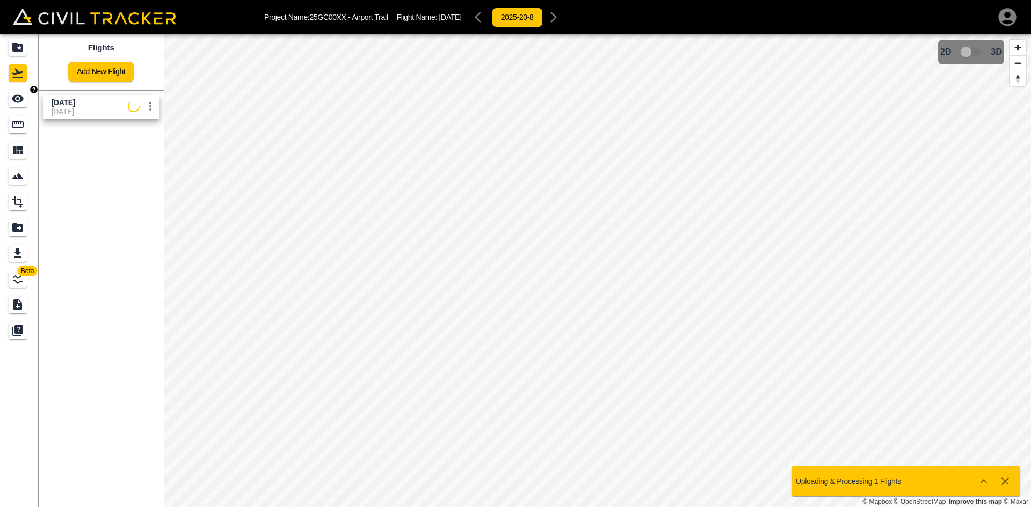
click at [20, 97] on icon "See" at bounding box center [18, 99] width 12 height 8
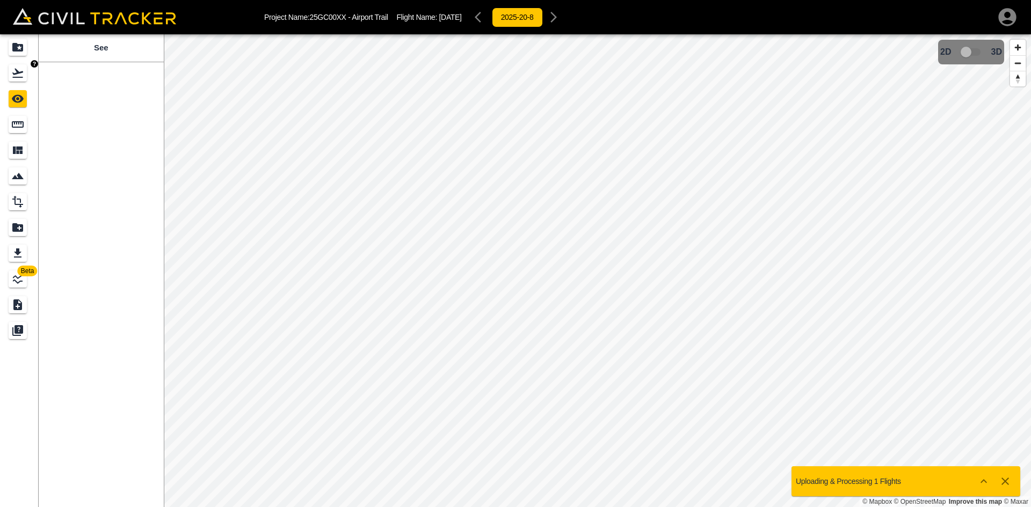
click at [20, 75] on icon "Flights" at bounding box center [17, 73] width 13 height 13
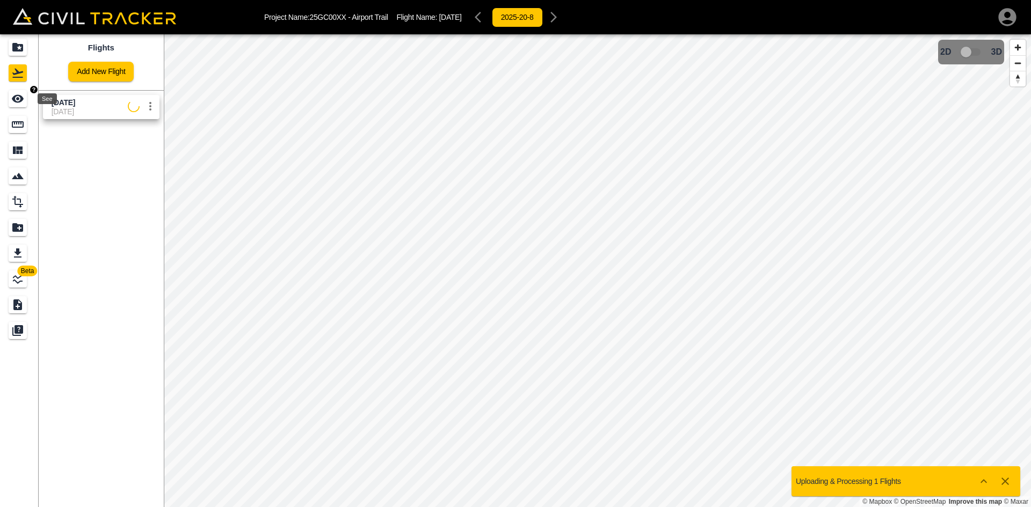
click at [18, 101] on icon "See" at bounding box center [18, 99] width 12 height 8
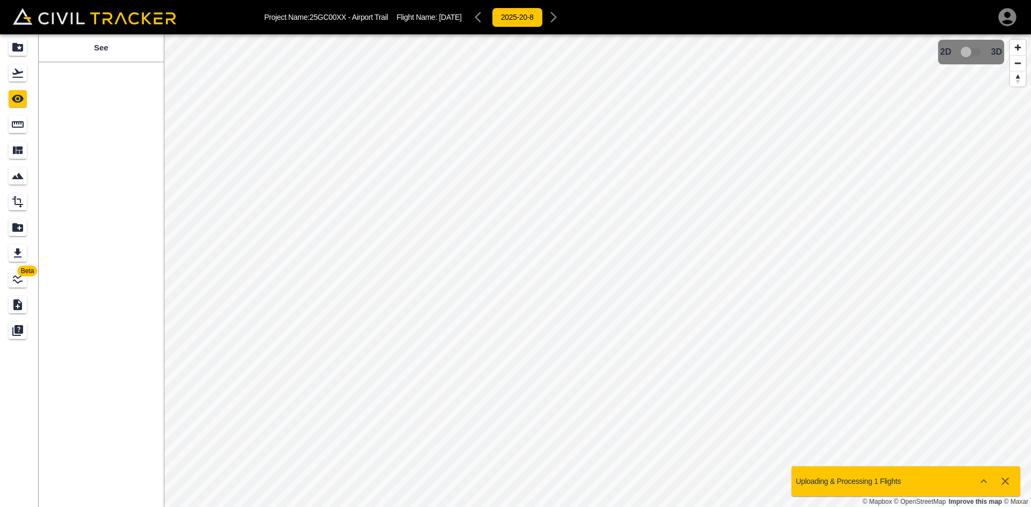
click at [76, 106] on div "See" at bounding box center [101, 270] width 125 height 473
click at [23, 53] on icon "Projects" at bounding box center [17, 47] width 13 height 13
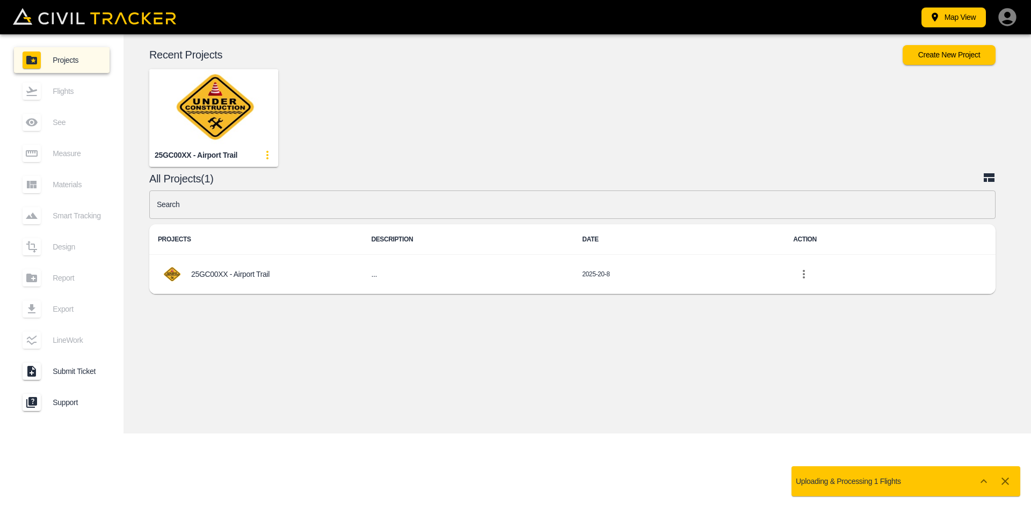
click at [216, 118] on img "button" at bounding box center [213, 106] width 129 height 75
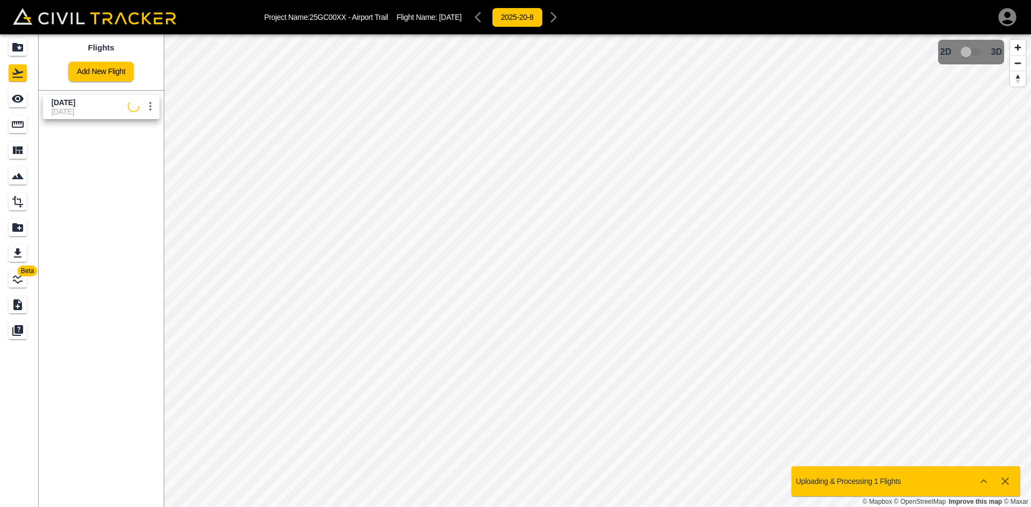
click at [69, 108] on span "[DATE]" at bounding box center [90, 111] width 76 height 9
click at [16, 101] on icon "See" at bounding box center [18, 99] width 12 height 8
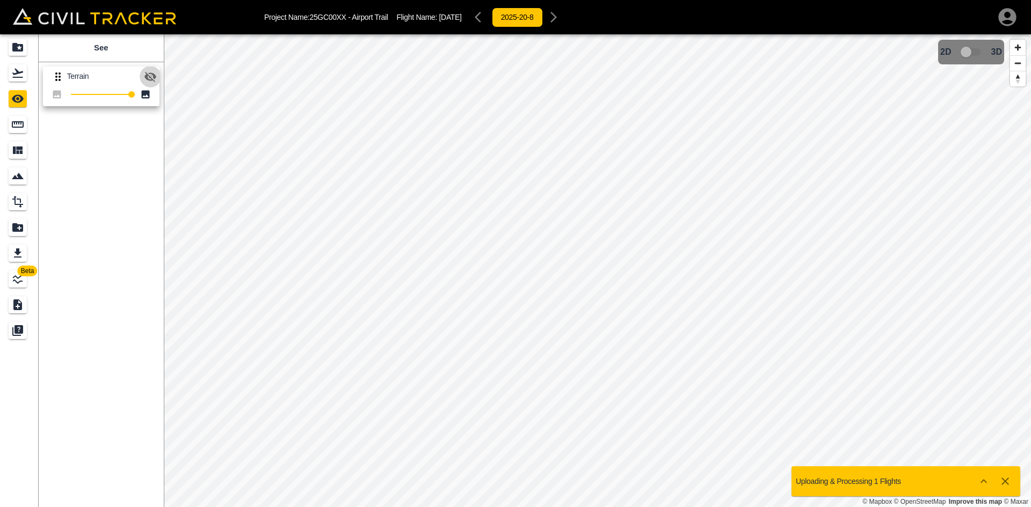
click at [153, 74] on icon "button" at bounding box center [150, 77] width 12 height 10
click at [27, 72] on div "Flights" at bounding box center [18, 72] width 18 height 17
